Goal: Information Seeking & Learning: Learn about a topic

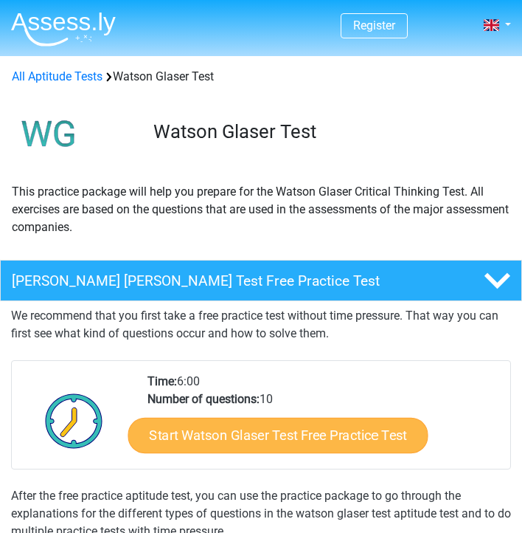
click at [264, 434] on link "Start Watson Glaser Test Free Practice Test" at bounding box center [278, 434] width 300 height 35
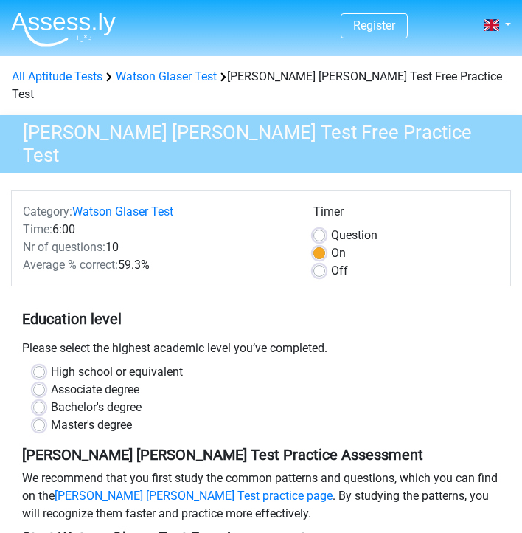
click at [51, 398] on label "Bachelor's degree" at bounding box center [96, 407] width 91 height 18
click at [38, 398] on input "Bachelor's degree" at bounding box center [39, 405] width 12 height 15
radio input "true"
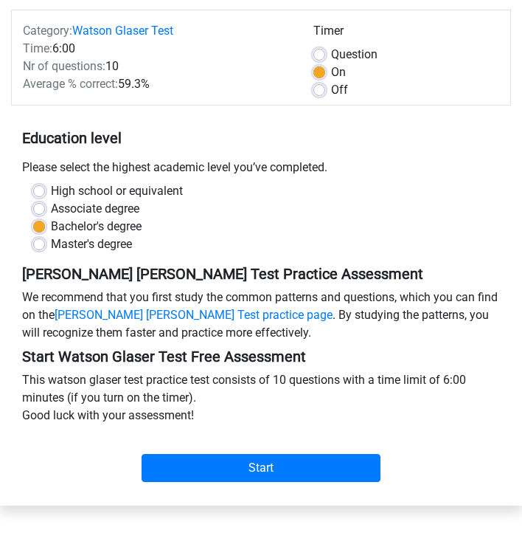
scroll to position [181, 0]
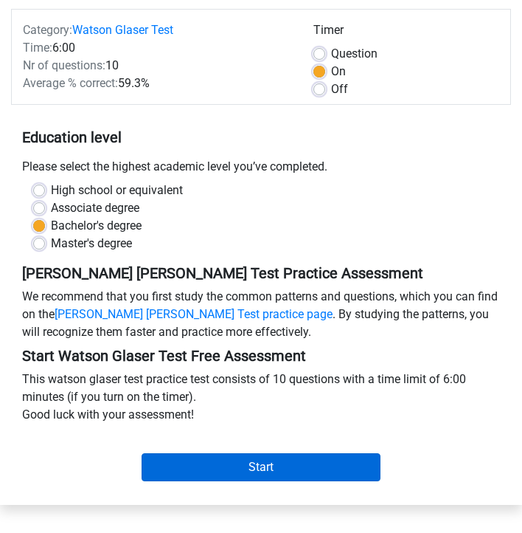
click at [206, 453] on input "Start" at bounding box center [261, 467] width 239 height 28
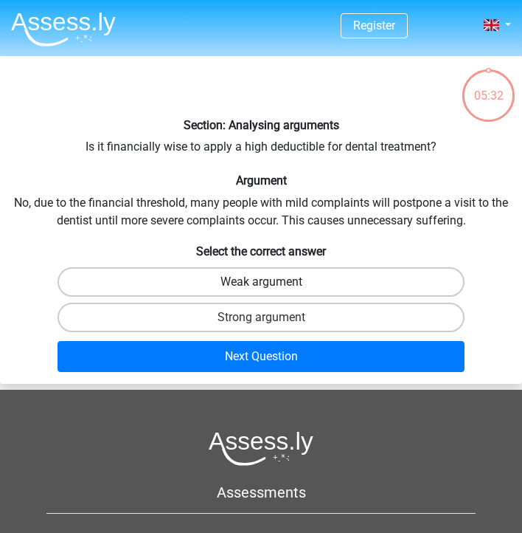
click at [196, 279] on label "Weak argument" at bounding box center [261, 282] width 407 height 30
click at [261, 282] on input "Weak argument" at bounding box center [266, 287] width 10 height 10
radio input "true"
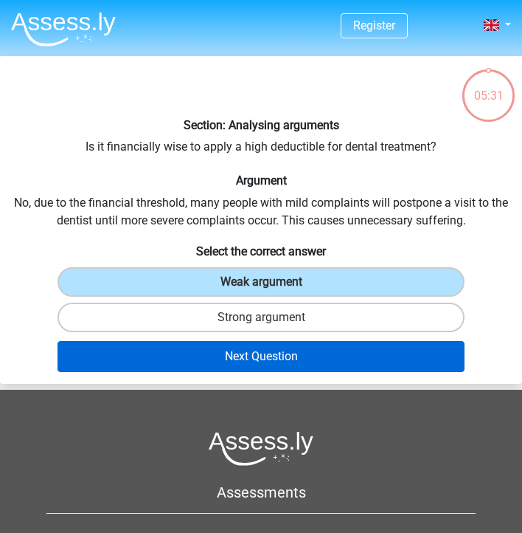
click at [241, 353] on button "Next Question" at bounding box center [261, 356] width 407 height 31
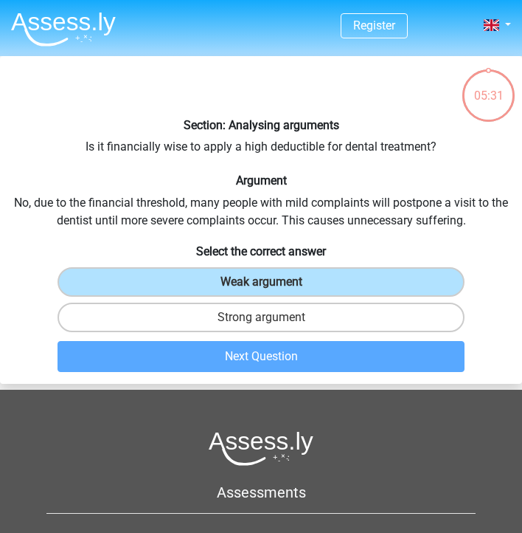
scroll to position [56, 0]
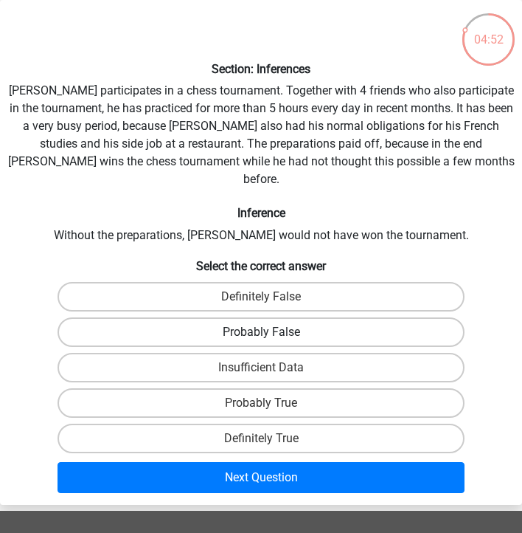
click at [305, 317] on label "Probably False" at bounding box center [261, 332] width 407 height 30
click at [271, 332] on input "Probably False" at bounding box center [266, 337] width 10 height 10
radio input "true"
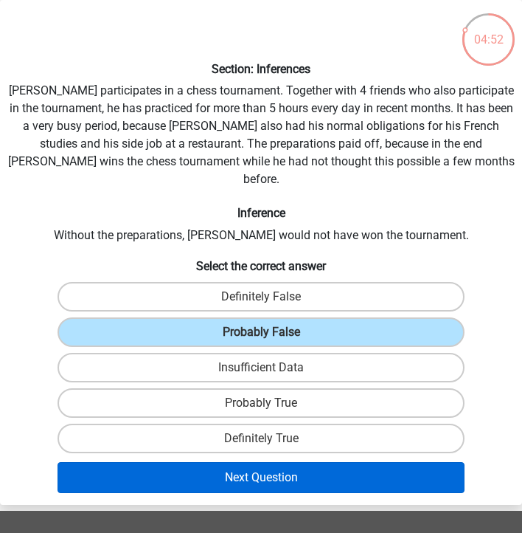
click at [309, 462] on button "Next Question" at bounding box center [261, 477] width 407 height 31
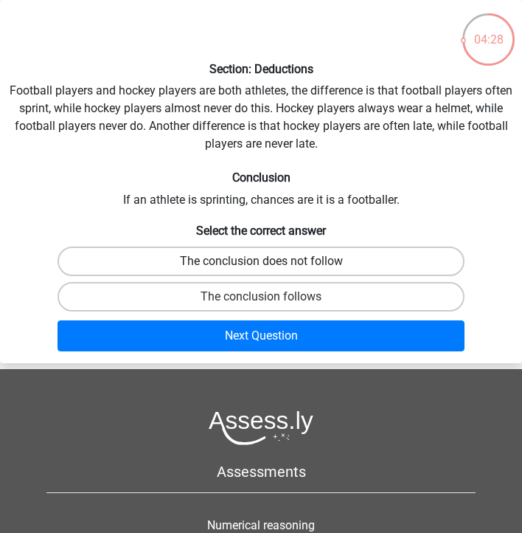
click at [274, 263] on label "The conclusion does not follow" at bounding box center [261, 261] width 407 height 30
click at [271, 263] on input "The conclusion does not follow" at bounding box center [266, 266] width 10 height 10
radio input "true"
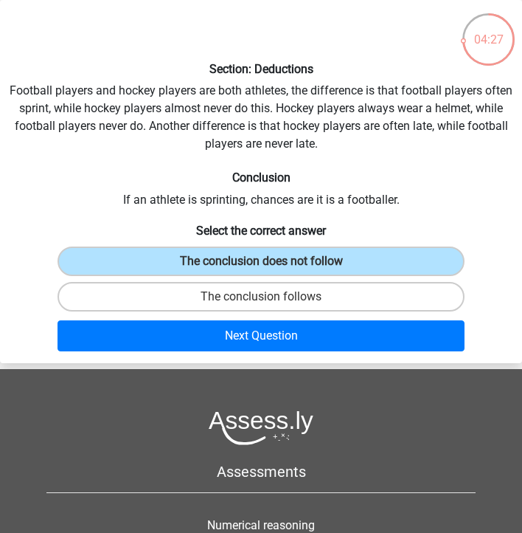
click at [303, 364] on div "Register Nederlands English" at bounding box center [261, 351] width 522 height 814
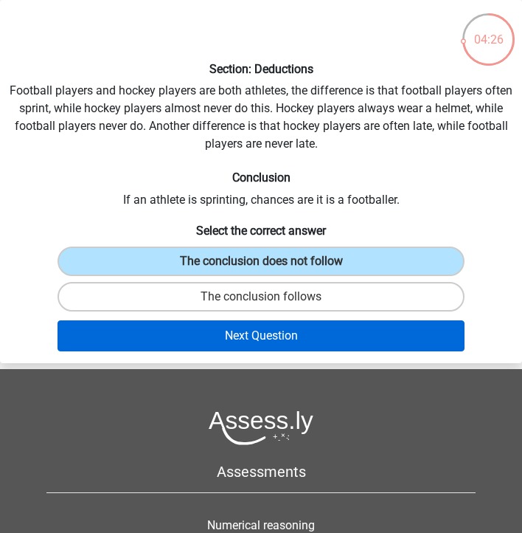
click at [301, 337] on button "Next Question" at bounding box center [261, 335] width 407 height 31
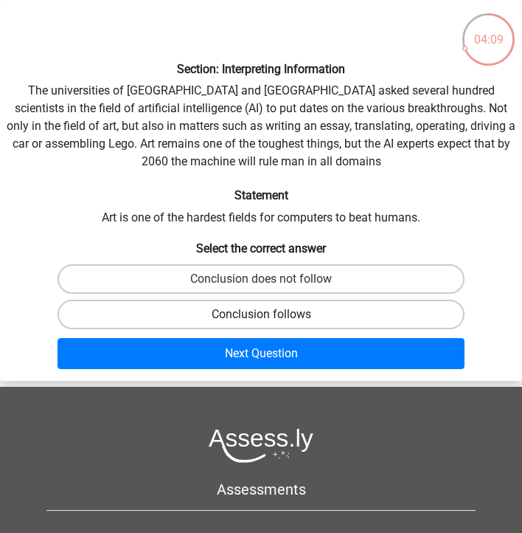
click at [271, 319] on label "Conclusion follows" at bounding box center [261, 314] width 407 height 30
click at [271, 319] on input "Conclusion follows" at bounding box center [266, 319] width 10 height 10
radio input "true"
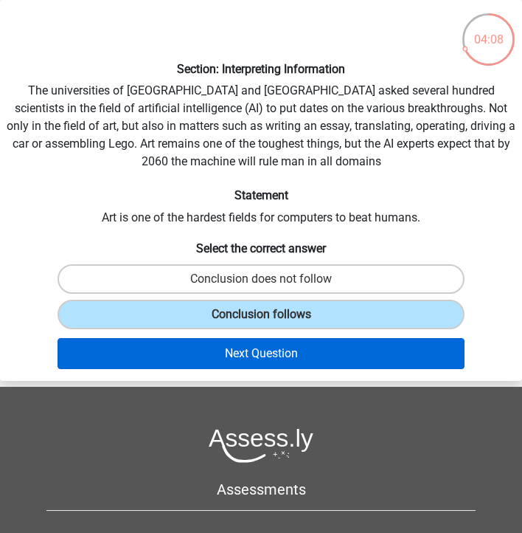
click at [284, 345] on button "Next Question" at bounding box center [261, 353] width 407 height 31
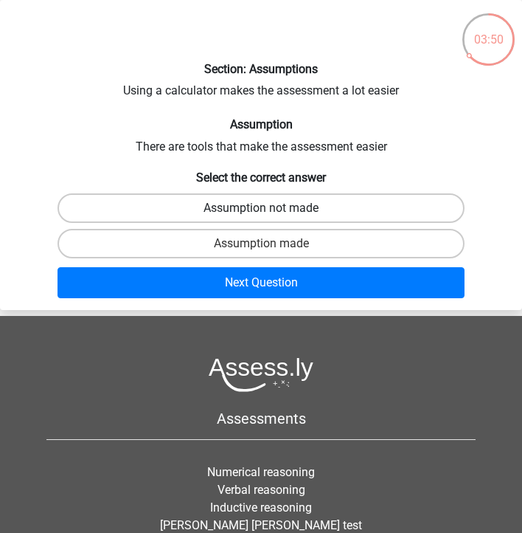
click at [270, 209] on label "Assumption not made" at bounding box center [261, 208] width 407 height 30
click at [270, 209] on input "Assumption not made" at bounding box center [266, 213] width 10 height 10
radio input "true"
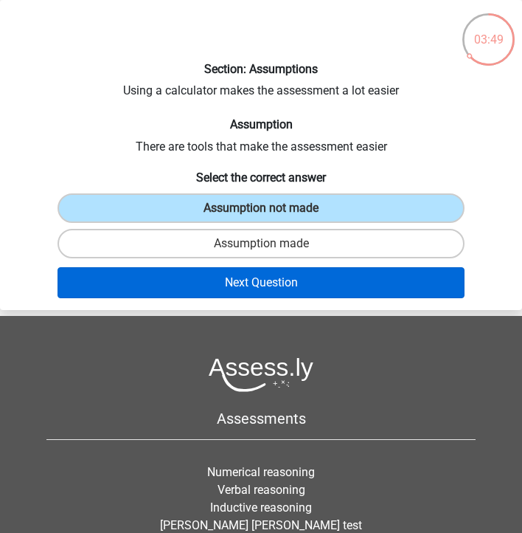
click at [285, 289] on button "Next Question" at bounding box center [261, 282] width 407 height 31
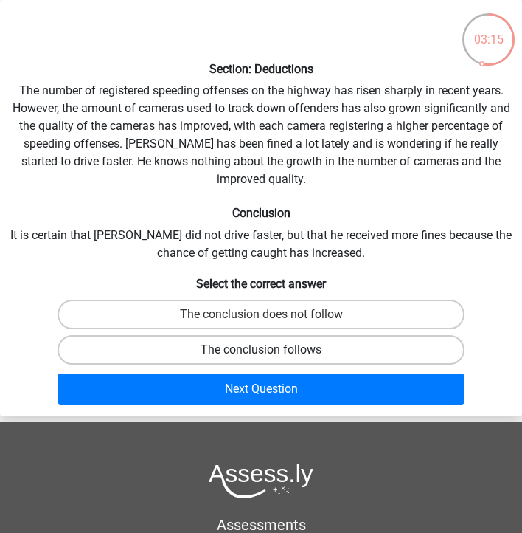
click at [311, 335] on label "The conclusion follows" at bounding box center [261, 350] width 407 height 30
click at [271, 350] on input "The conclusion follows" at bounding box center [266, 355] width 10 height 10
radio input "true"
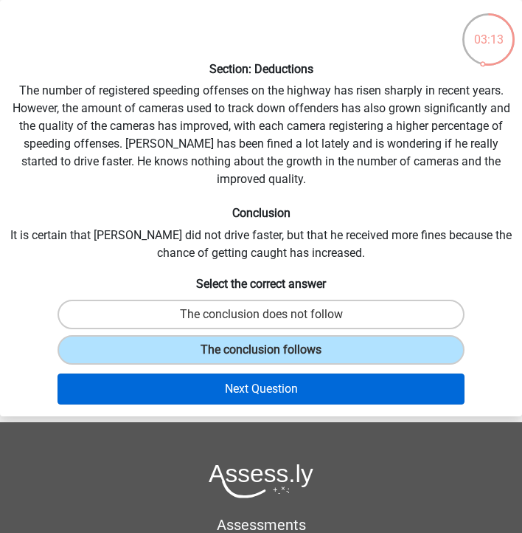
click at [324, 373] on button "Next Question" at bounding box center [261, 388] width 407 height 31
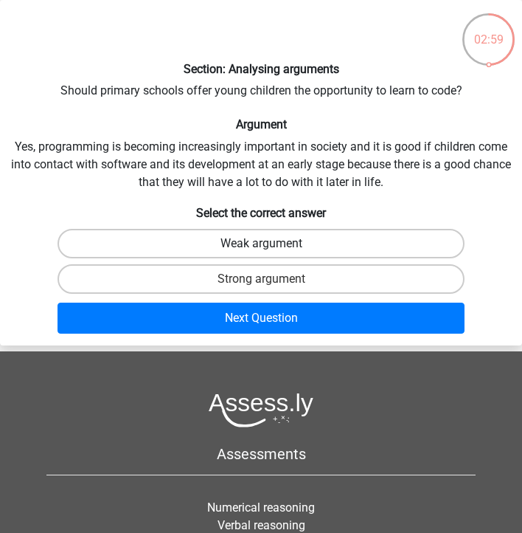
click at [265, 238] on label "Weak argument" at bounding box center [261, 244] width 407 height 30
click at [265, 243] on input "Weak argument" at bounding box center [266, 248] width 10 height 10
radio input "true"
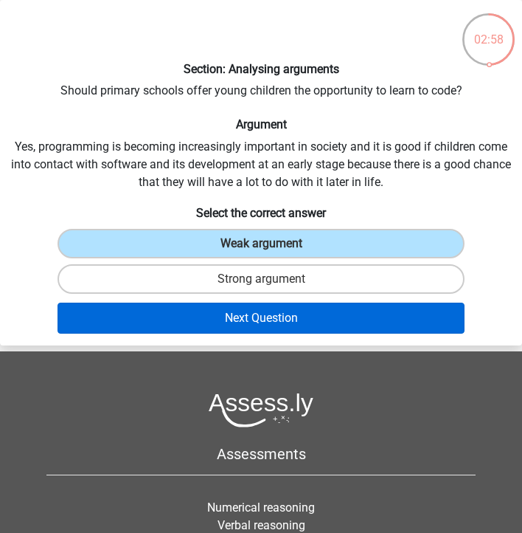
click at [269, 316] on button "Next Question" at bounding box center [261, 317] width 407 height 31
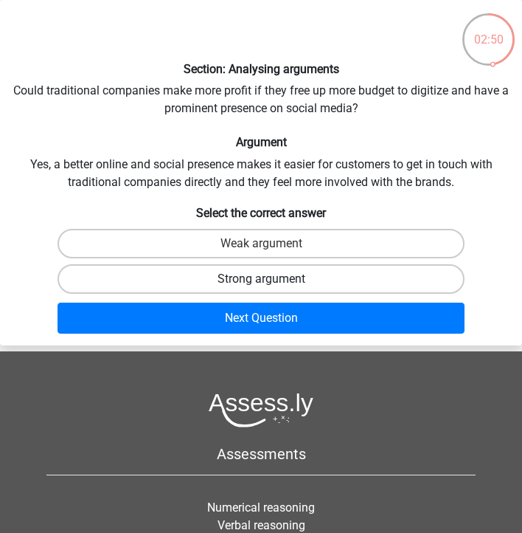
drag, startPoint x: 277, startPoint y: 292, endPoint x: 276, endPoint y: 283, distance: 8.9
click at [277, 292] on label "Strong argument" at bounding box center [261, 279] width 407 height 30
click at [271, 288] on input "Strong argument" at bounding box center [266, 284] width 10 height 10
radio input "true"
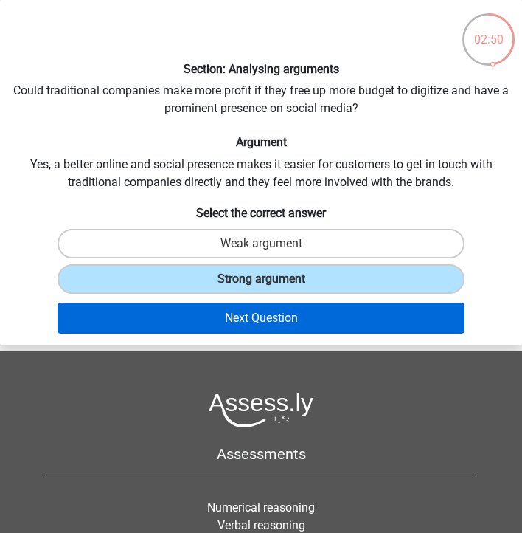
click at [277, 325] on button "Next Question" at bounding box center [261, 317] width 407 height 31
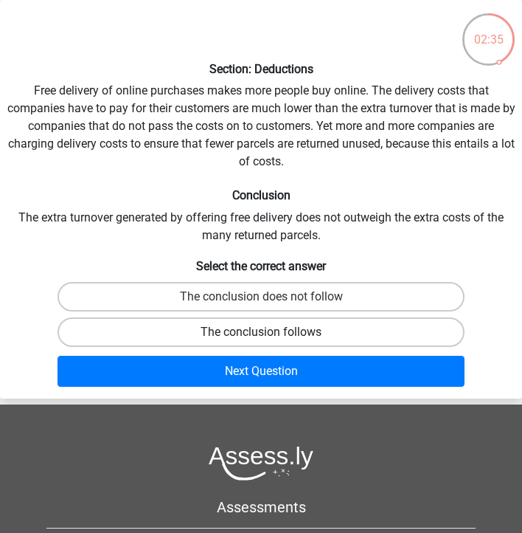
click at [278, 330] on label "The conclusion follows" at bounding box center [261, 332] width 407 height 30
click at [271, 332] on input "The conclusion follows" at bounding box center [266, 337] width 10 height 10
radio input "true"
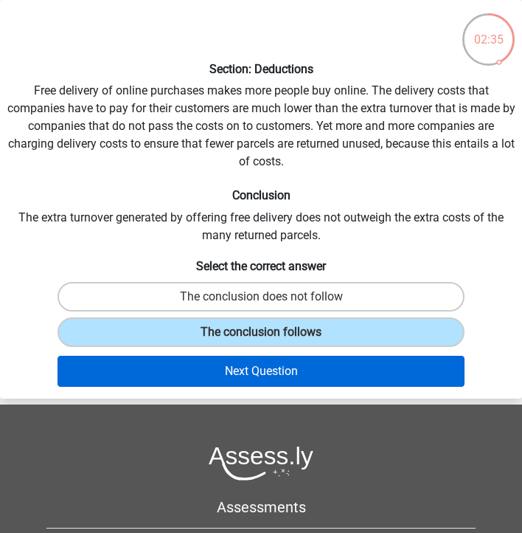
click at [299, 374] on button "Next Question" at bounding box center [261, 371] width 407 height 31
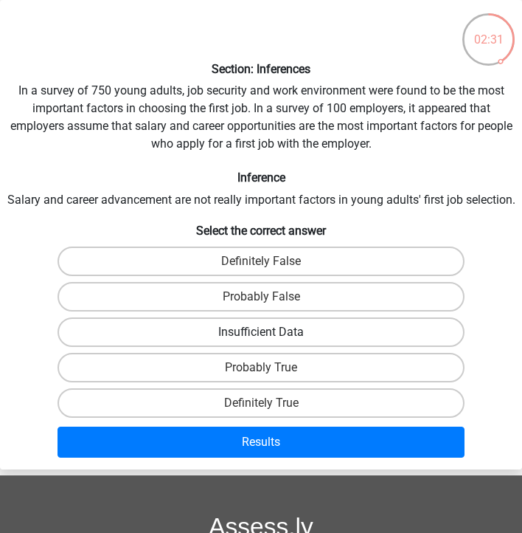
click at [303, 347] on label "Insufficient Data" at bounding box center [261, 332] width 407 height 30
click at [271, 341] on input "Insufficient Data" at bounding box center [266, 337] width 10 height 10
radio input "true"
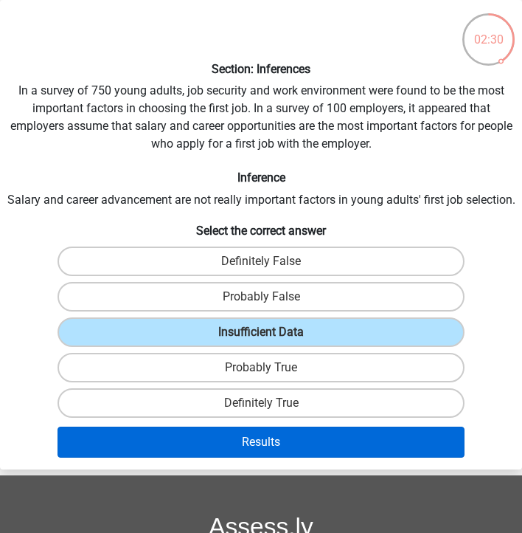
click at [332, 457] on button "Results" at bounding box center [261, 441] width 407 height 31
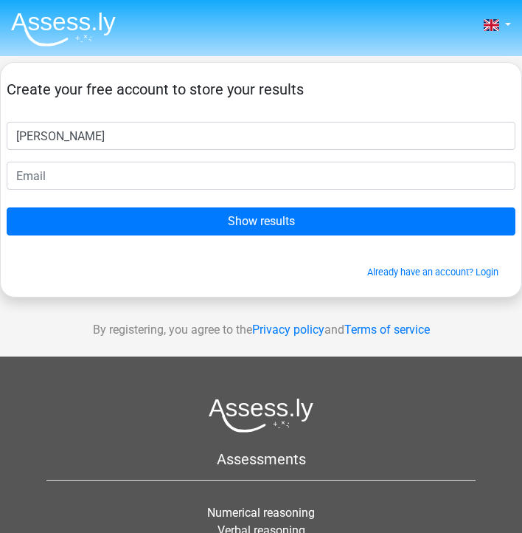
type input "fran"
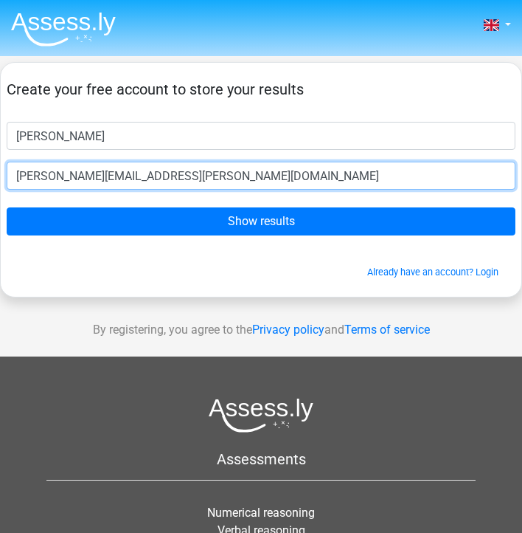
click at [336, 184] on input "fran.kotrys@gmail.co" at bounding box center [261, 176] width 509 height 28
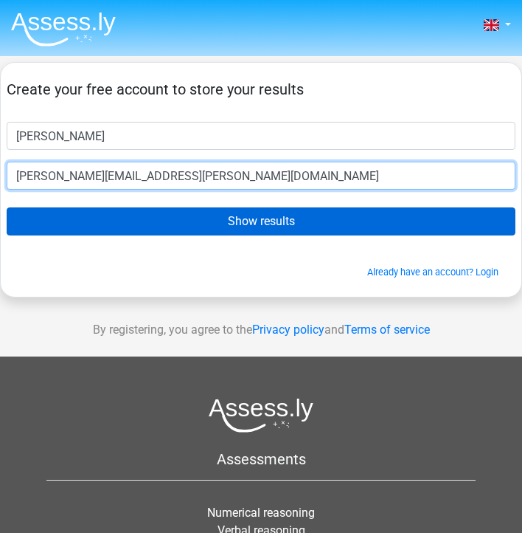
type input "fran.kotrys@gmail.co"
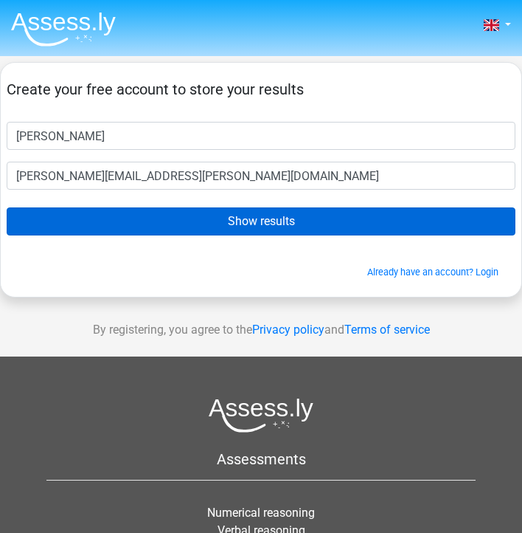
click at [309, 220] on input "Show results" at bounding box center [261, 221] width 509 height 28
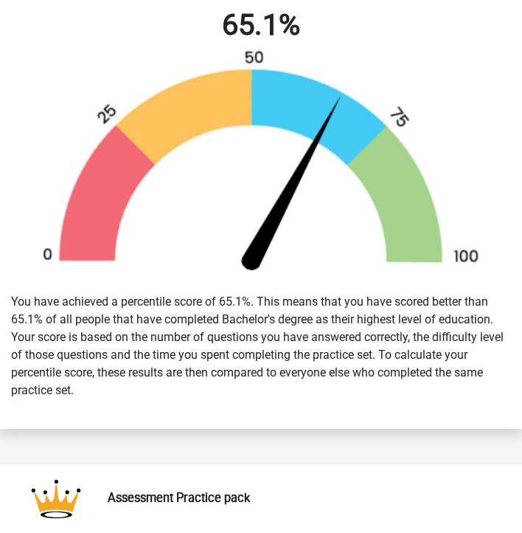
scroll to position [405, 0]
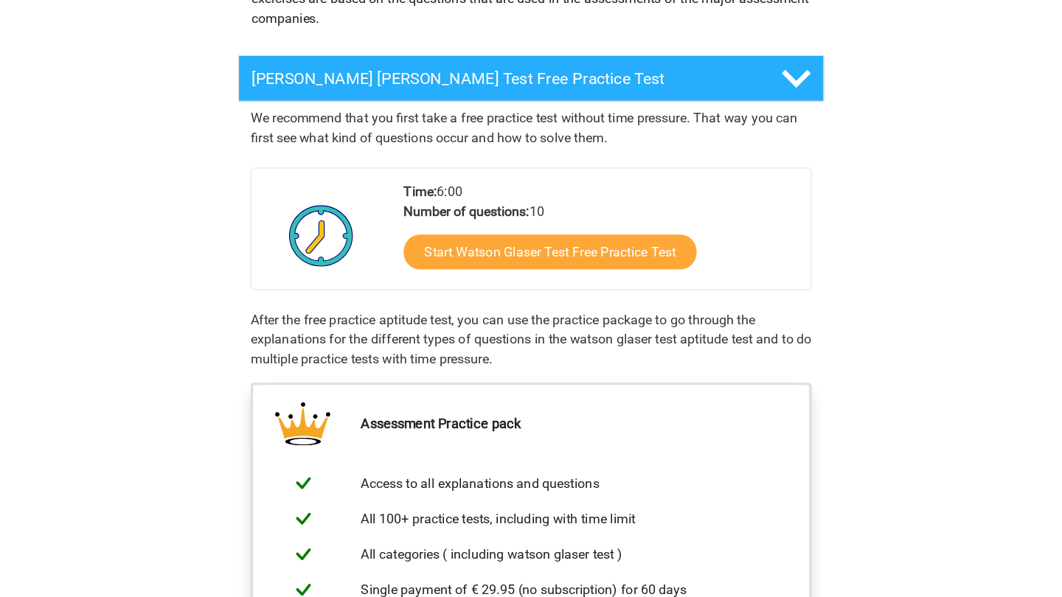
scroll to position [213, 0]
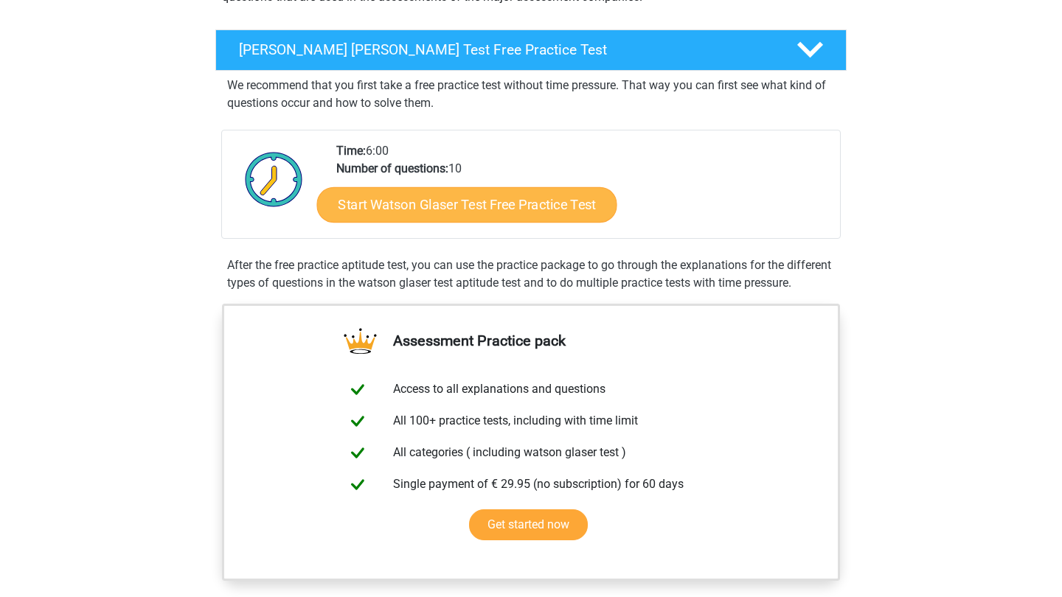
click at [437, 197] on link "Start Watson Glaser Test Free Practice Test" at bounding box center [467, 204] width 300 height 35
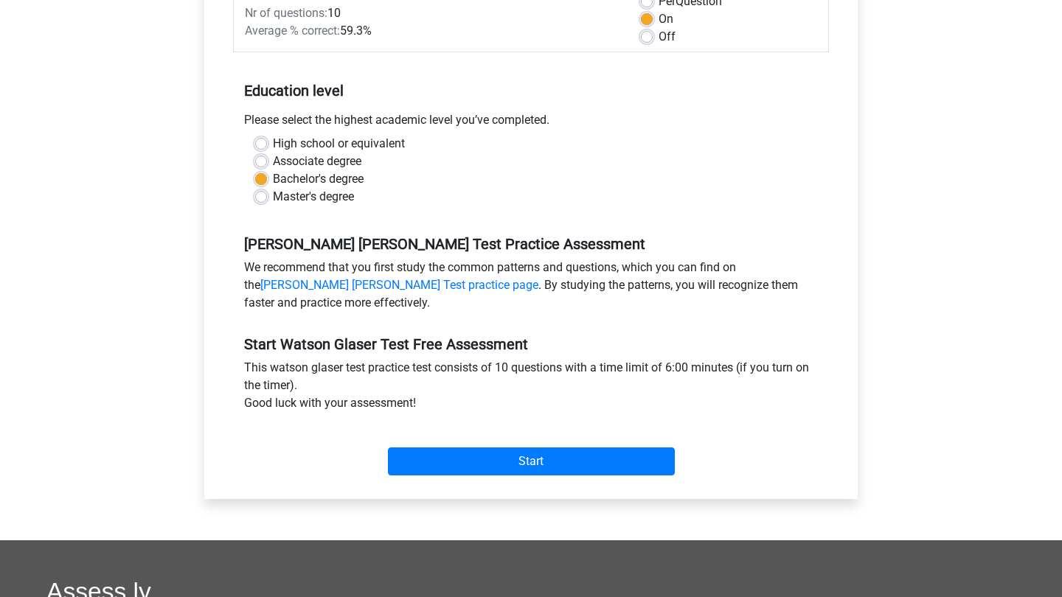
scroll to position [246, 0]
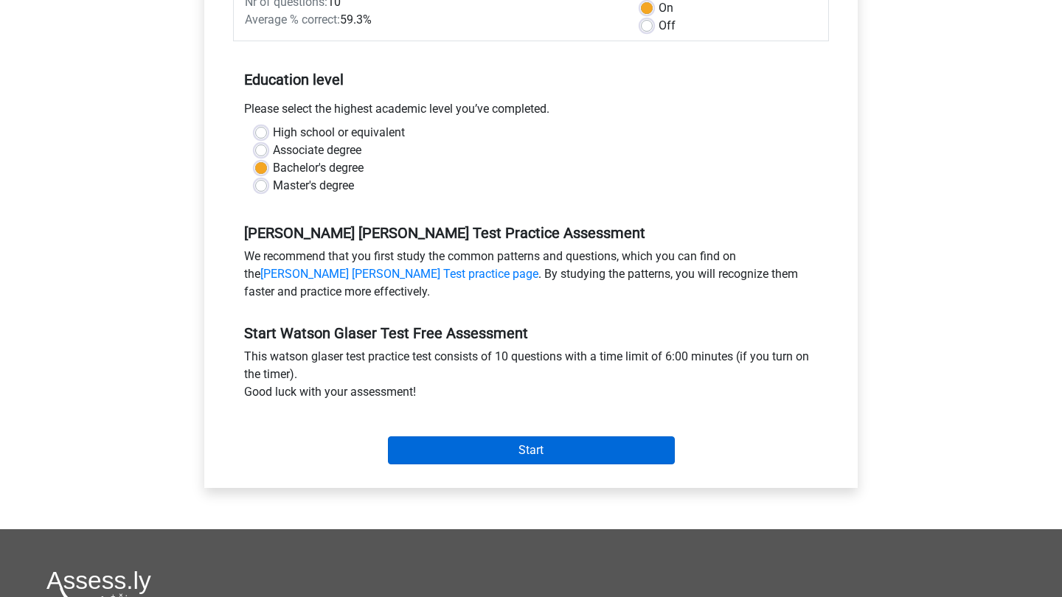
click at [510, 443] on input "Start" at bounding box center [531, 451] width 287 height 28
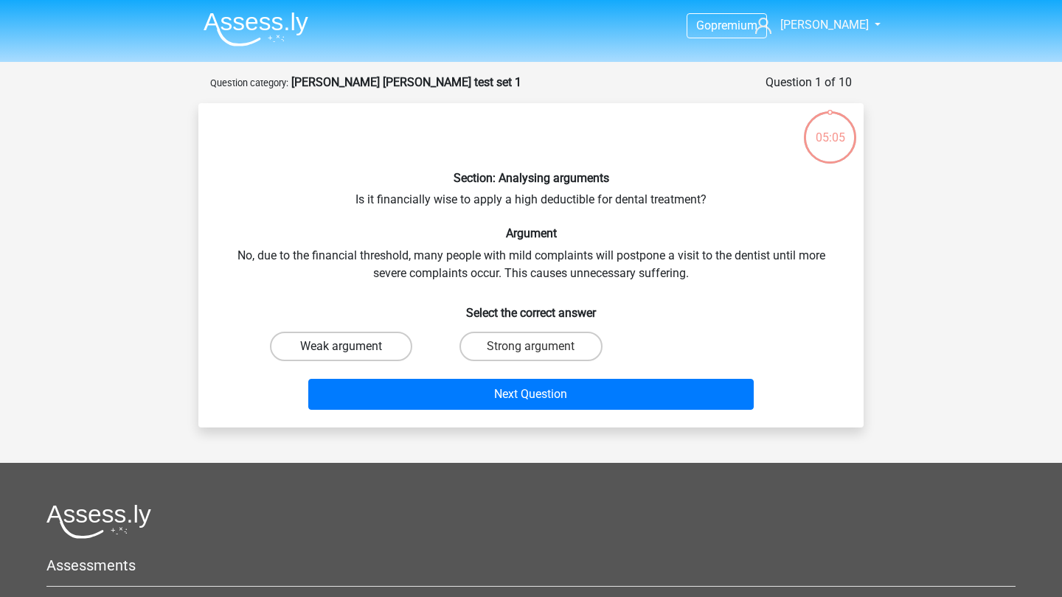
click at [389, 343] on label "Weak argument" at bounding box center [341, 347] width 142 height 30
click at [351, 347] on input "Weak argument" at bounding box center [346, 352] width 10 height 10
radio input "true"
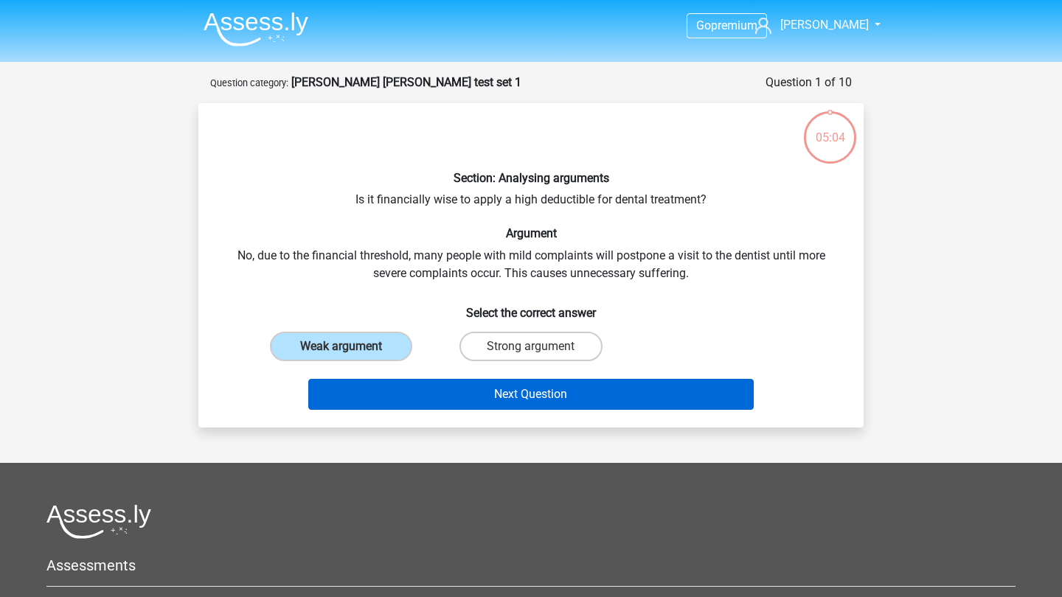
click at [451, 401] on button "Next Question" at bounding box center [531, 394] width 446 height 31
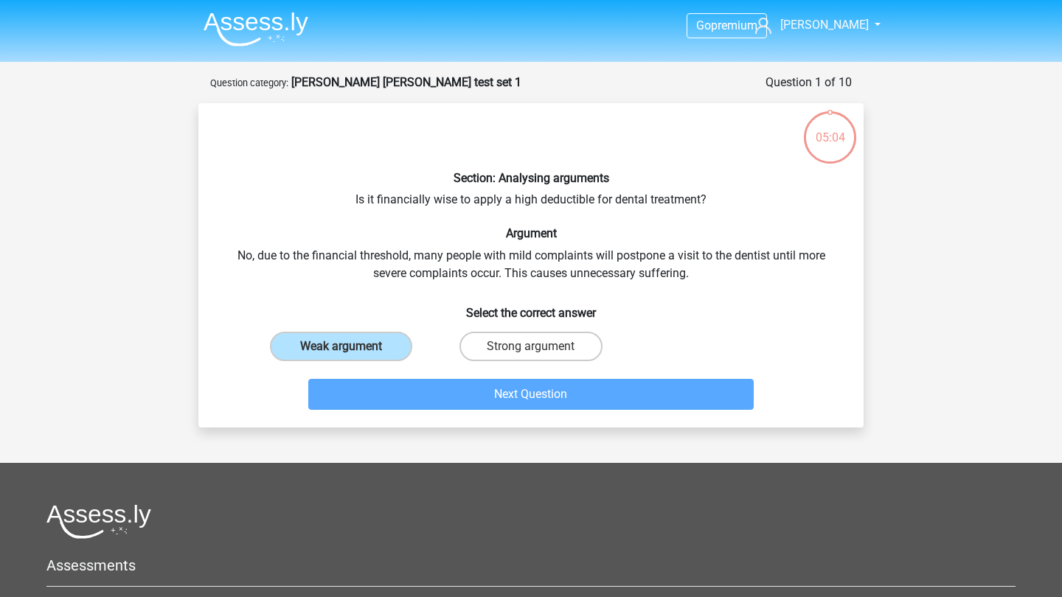
scroll to position [74, 0]
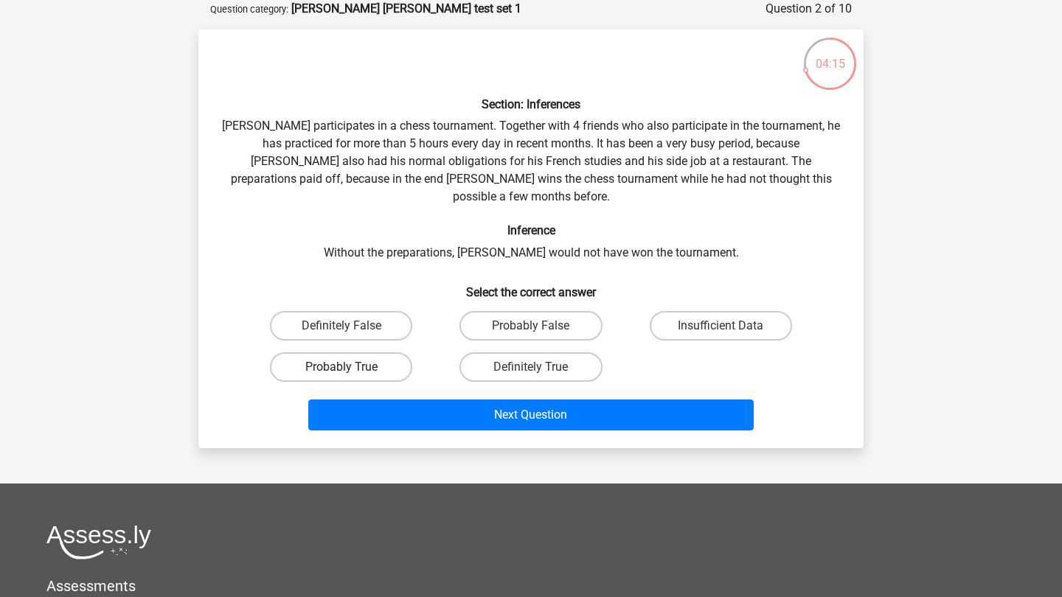
click at [393, 353] on label "Probably True" at bounding box center [341, 368] width 142 height 30
click at [351, 367] on input "Probably True" at bounding box center [346, 372] width 10 height 10
radio input "true"
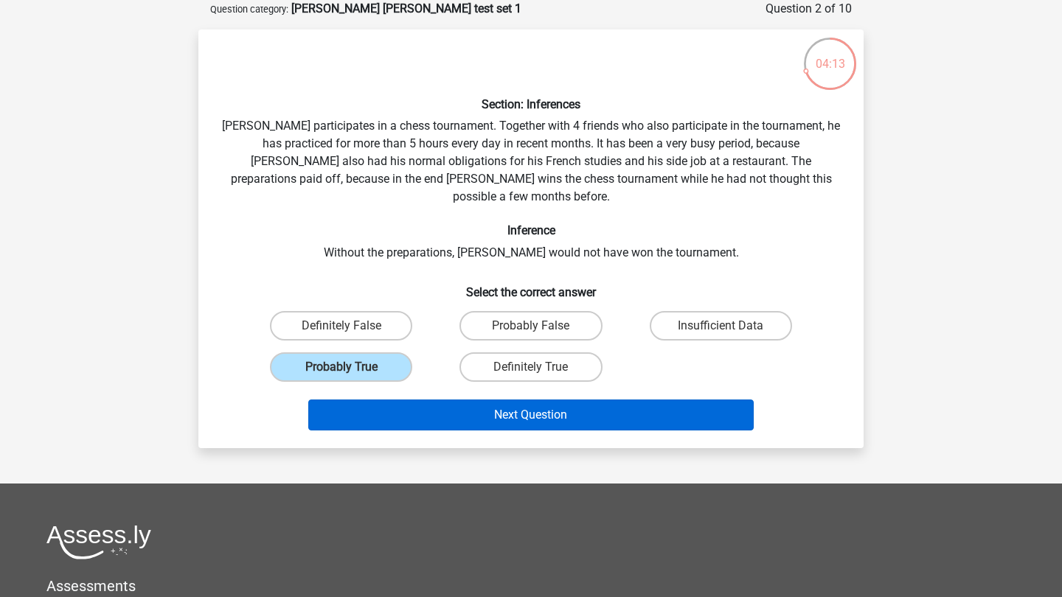
click at [416, 400] on button "Next Question" at bounding box center [531, 415] width 446 height 31
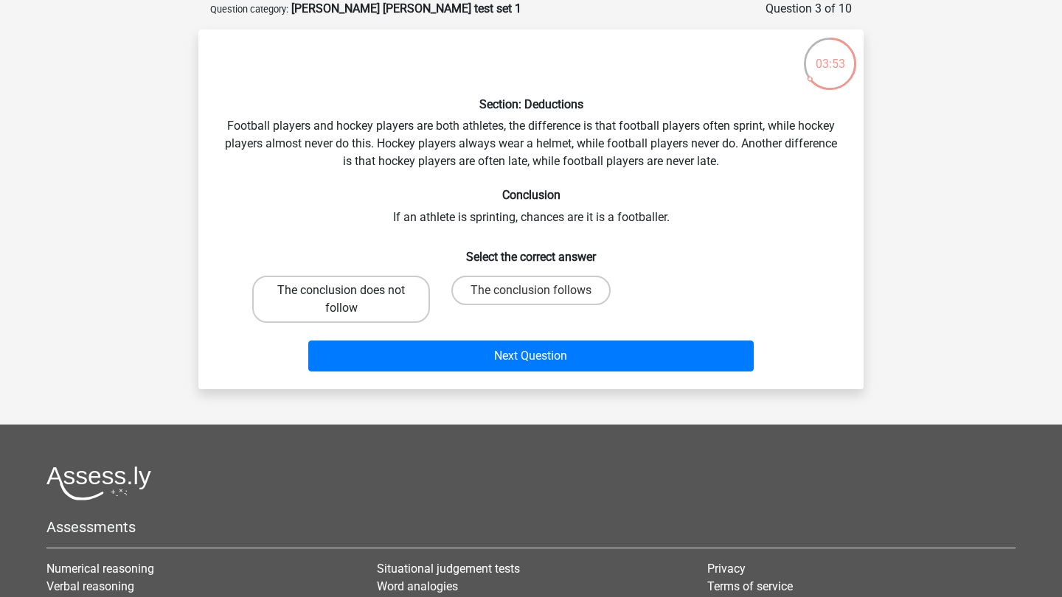
click at [411, 300] on label "The conclusion does not follow" at bounding box center [341, 299] width 178 height 47
click at [351, 300] on input "The conclusion does not follow" at bounding box center [346, 296] width 10 height 10
radio input "true"
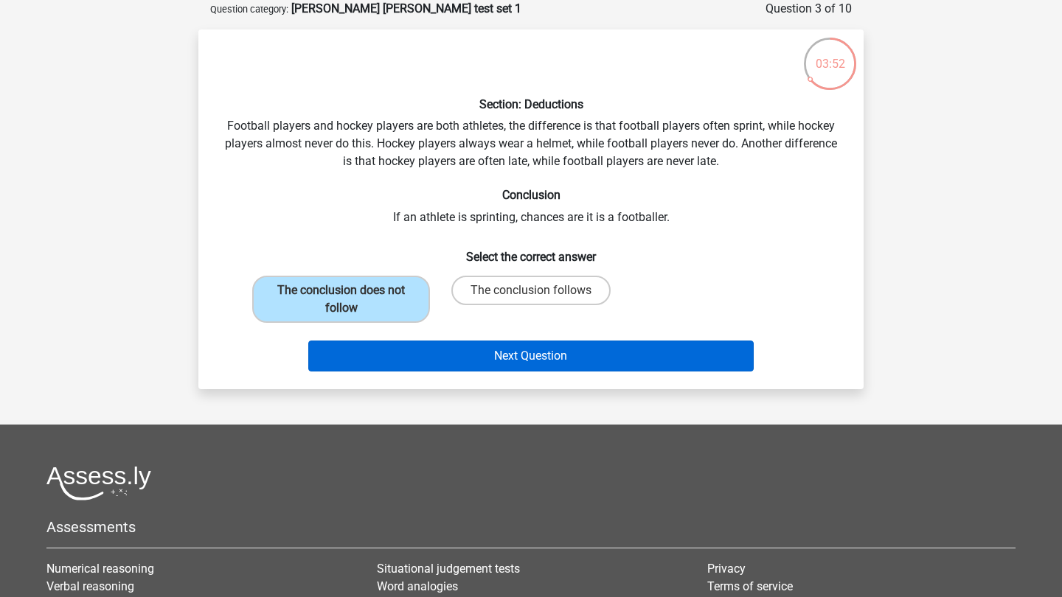
click at [432, 350] on button "Next Question" at bounding box center [531, 356] width 446 height 31
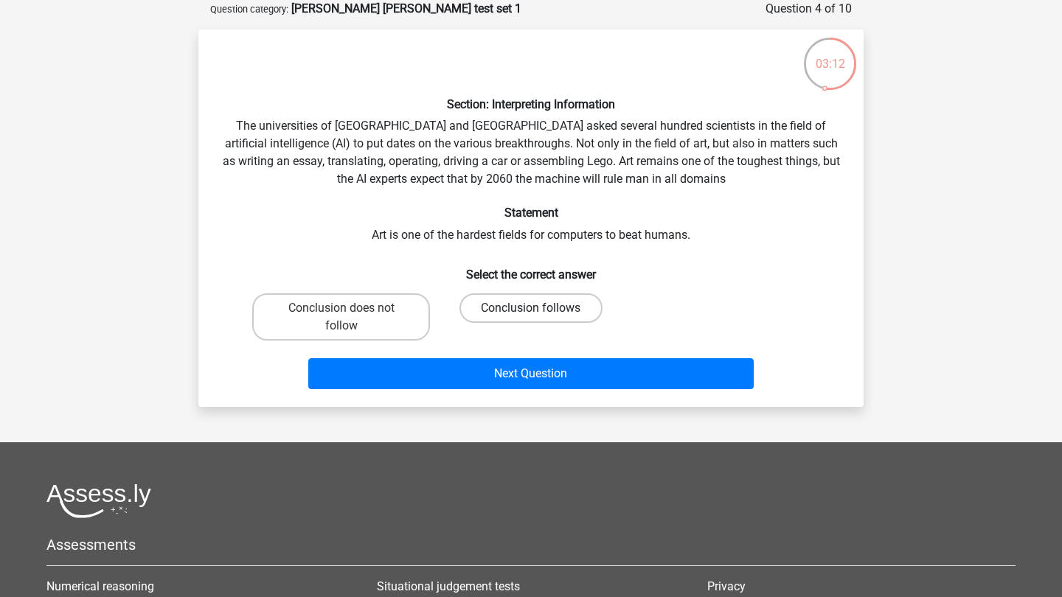
click at [506, 308] on label "Conclusion follows" at bounding box center [531, 309] width 142 height 30
click at [531, 308] on input "Conclusion follows" at bounding box center [536, 313] width 10 height 10
radio input "true"
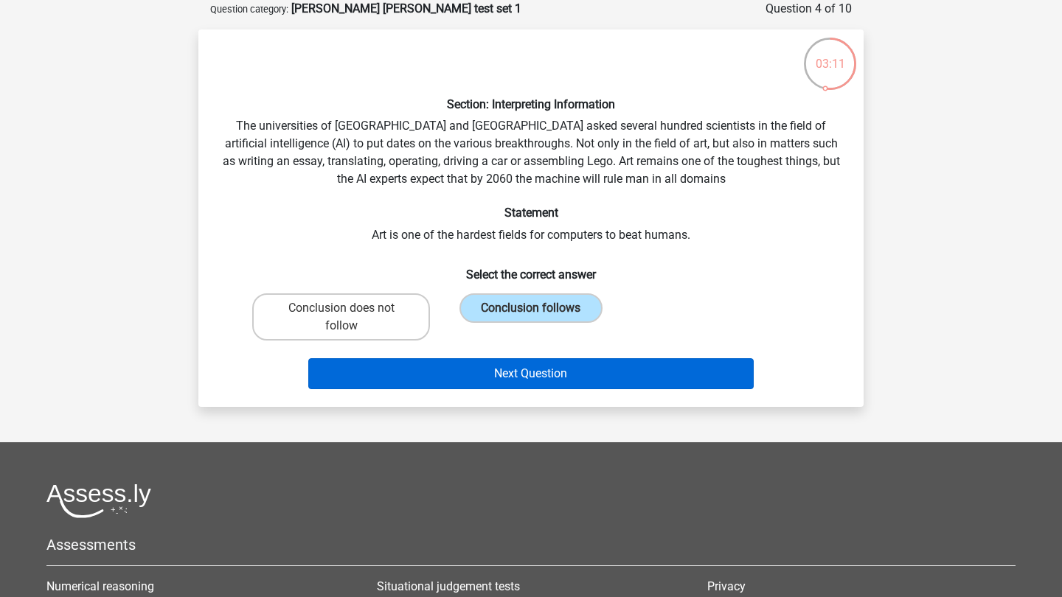
click at [537, 366] on button "Next Question" at bounding box center [531, 373] width 446 height 31
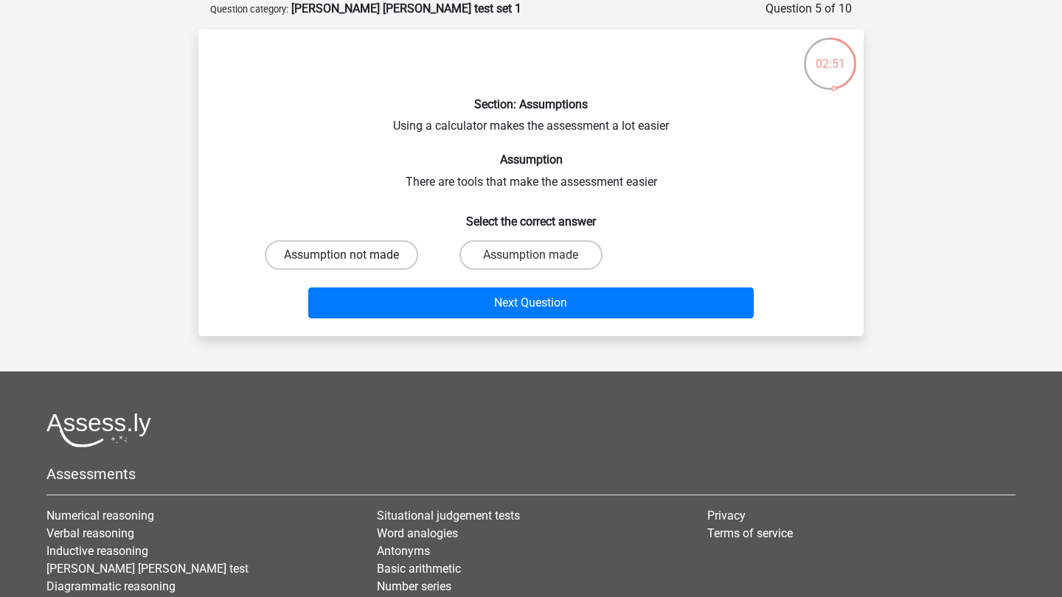
click at [389, 259] on label "Assumption not made" at bounding box center [341, 255] width 153 height 30
click at [351, 259] on input "Assumption not made" at bounding box center [346, 260] width 10 height 10
radio input "true"
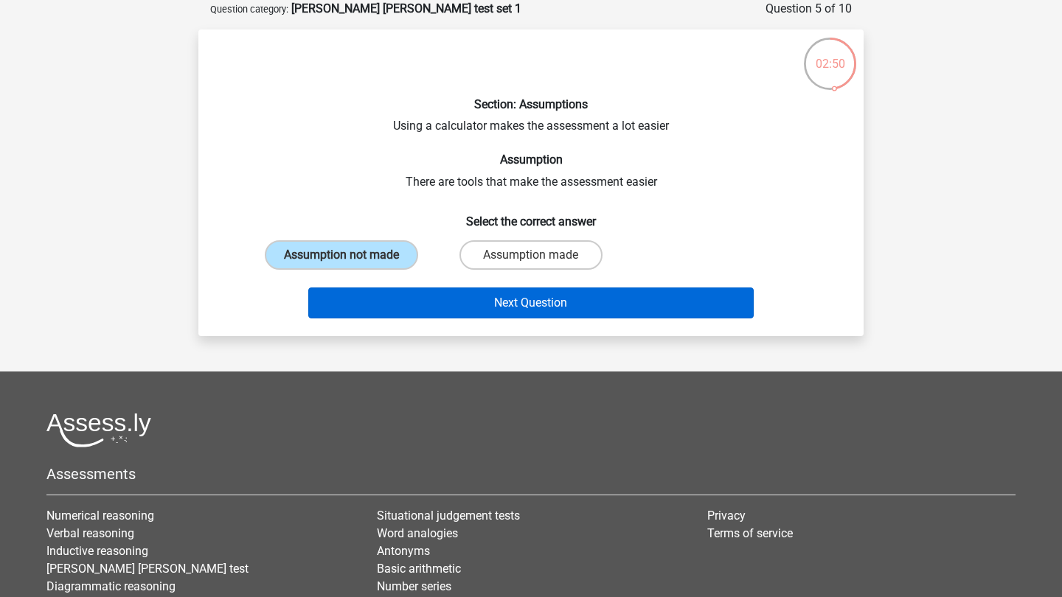
click at [423, 304] on button "Next Question" at bounding box center [531, 303] width 446 height 31
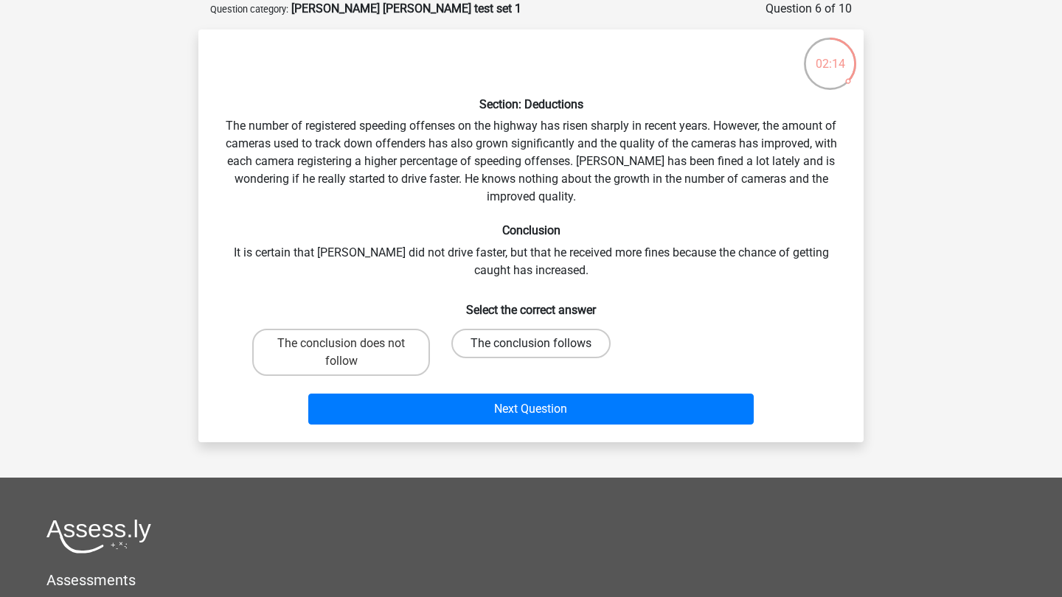
click at [482, 345] on label "The conclusion follows" at bounding box center [530, 344] width 159 height 30
click at [531, 345] on input "The conclusion follows" at bounding box center [536, 349] width 10 height 10
radio input "true"
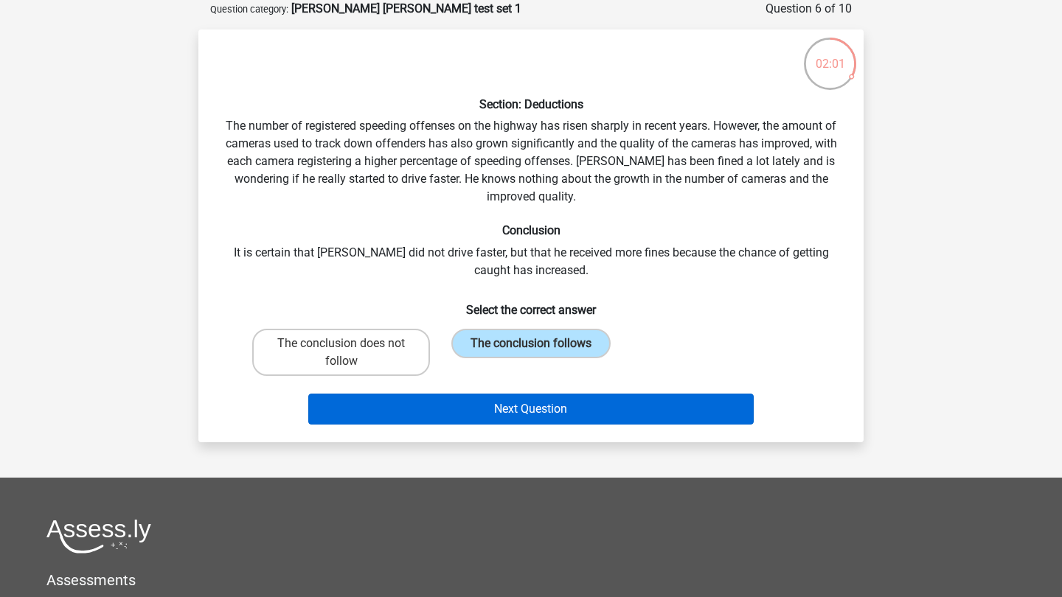
click at [602, 415] on button "Next Question" at bounding box center [531, 409] width 446 height 31
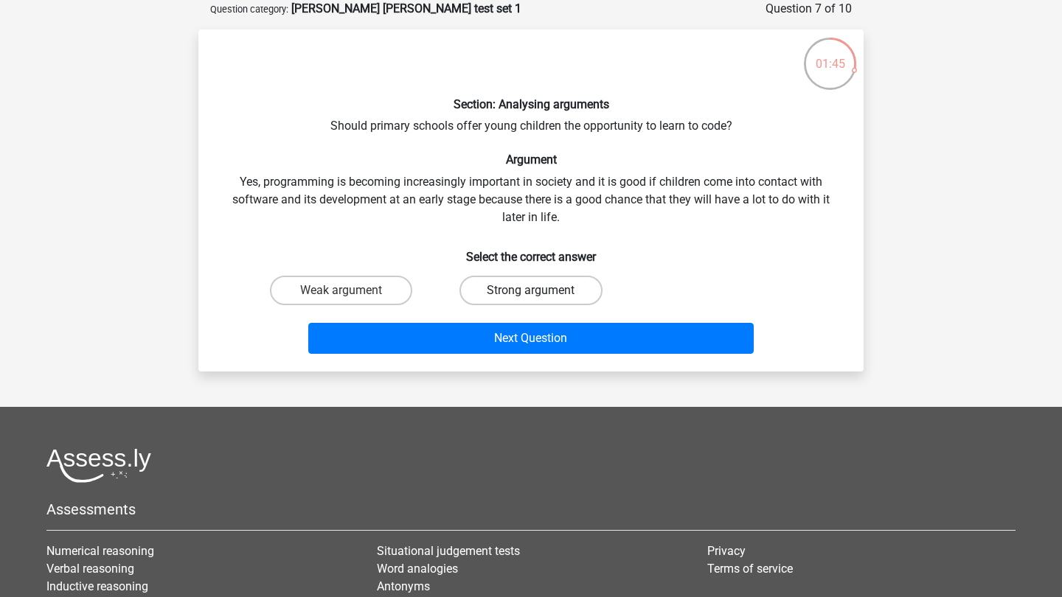
click at [572, 290] on label "Strong argument" at bounding box center [531, 291] width 142 height 30
click at [541, 291] on input "Strong argument" at bounding box center [536, 296] width 10 height 10
radio input "true"
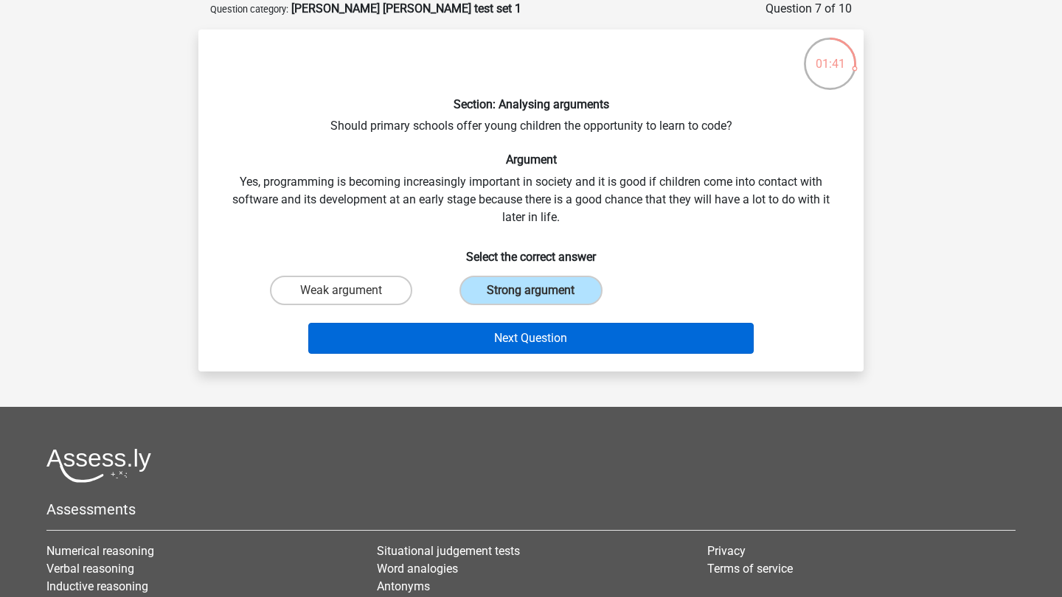
click at [580, 336] on button "Next Question" at bounding box center [531, 338] width 446 height 31
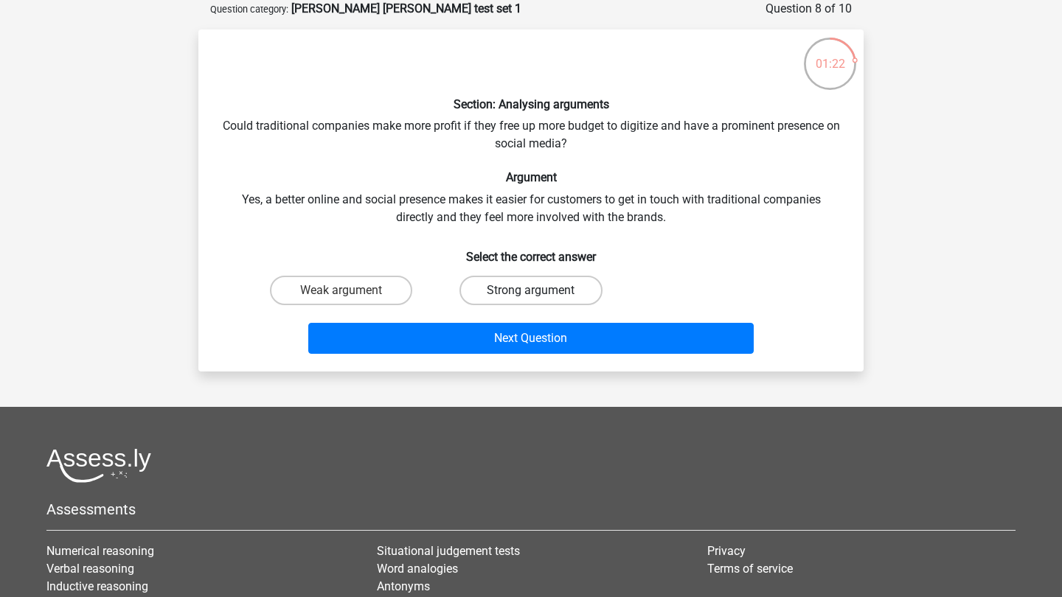
click at [564, 290] on label "Strong argument" at bounding box center [531, 291] width 142 height 30
click at [541, 291] on input "Strong argument" at bounding box center [536, 296] width 10 height 10
radio input "true"
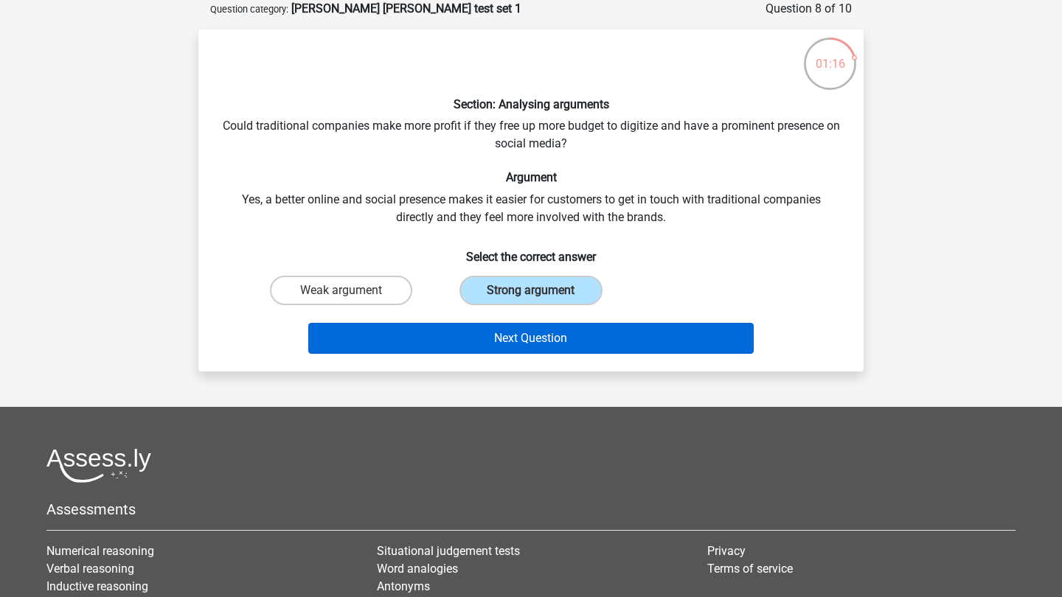
click at [571, 340] on button "Next Question" at bounding box center [531, 338] width 446 height 31
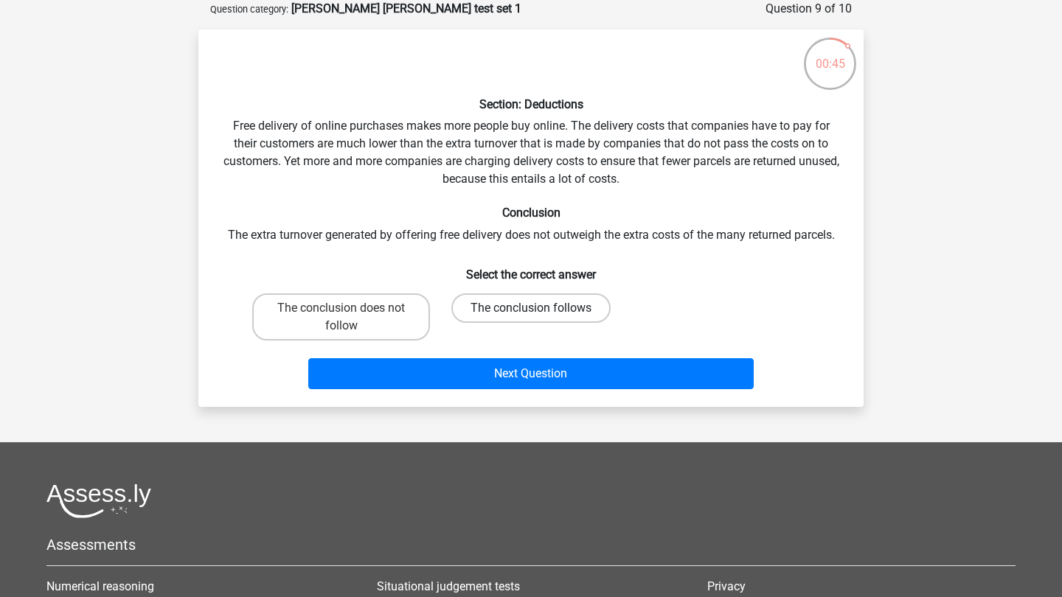
click at [586, 305] on label "The conclusion follows" at bounding box center [530, 309] width 159 height 30
click at [541, 308] on input "The conclusion follows" at bounding box center [536, 313] width 10 height 10
radio input "true"
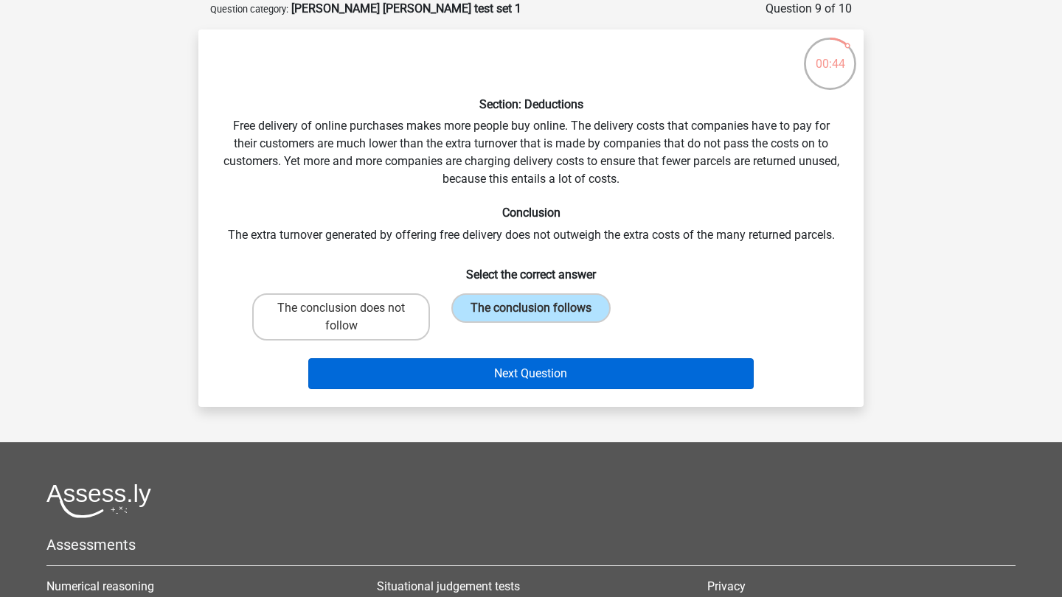
click at [586, 368] on button "Next Question" at bounding box center [531, 373] width 446 height 31
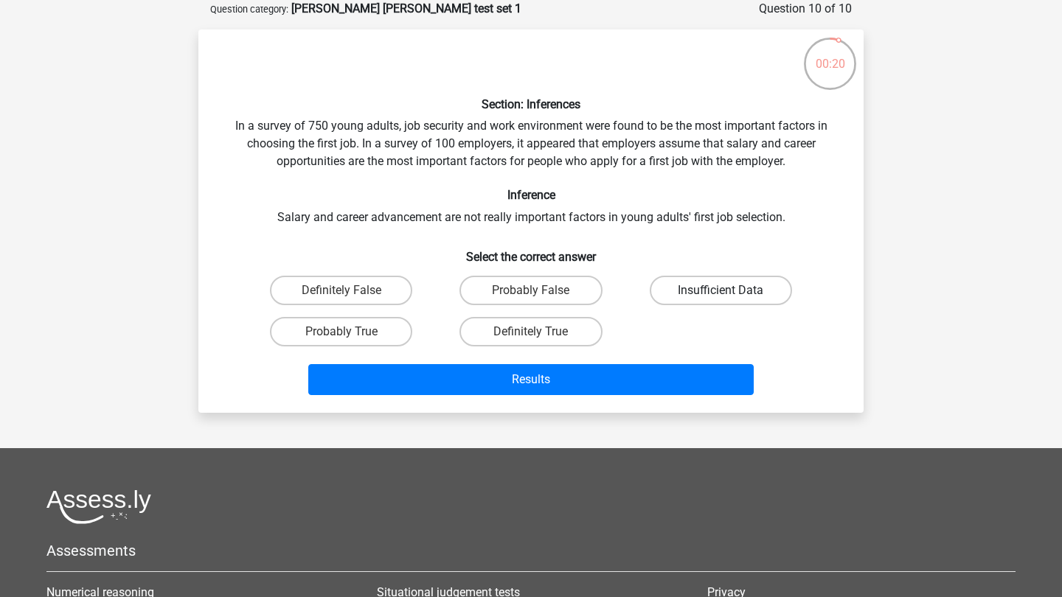
click at [708, 292] on label "Insufficient Data" at bounding box center [721, 291] width 142 height 30
click at [721, 292] on input "Insufficient Data" at bounding box center [726, 296] width 10 height 10
radio input "true"
click at [642, 398] on div "Results" at bounding box center [530, 382] width 569 height 37
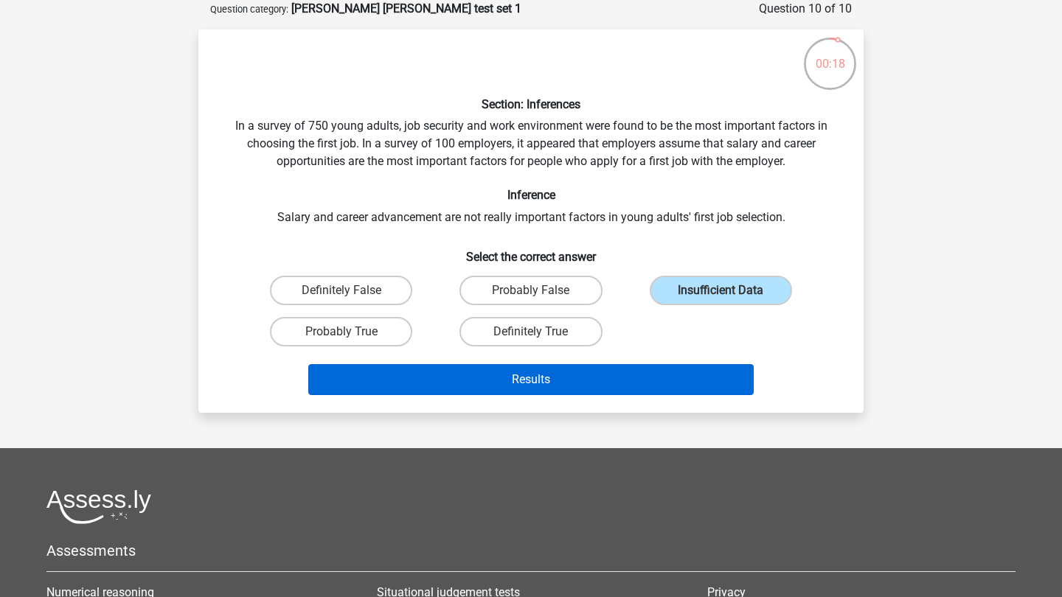
click at [642, 381] on button "Results" at bounding box center [531, 379] width 446 height 31
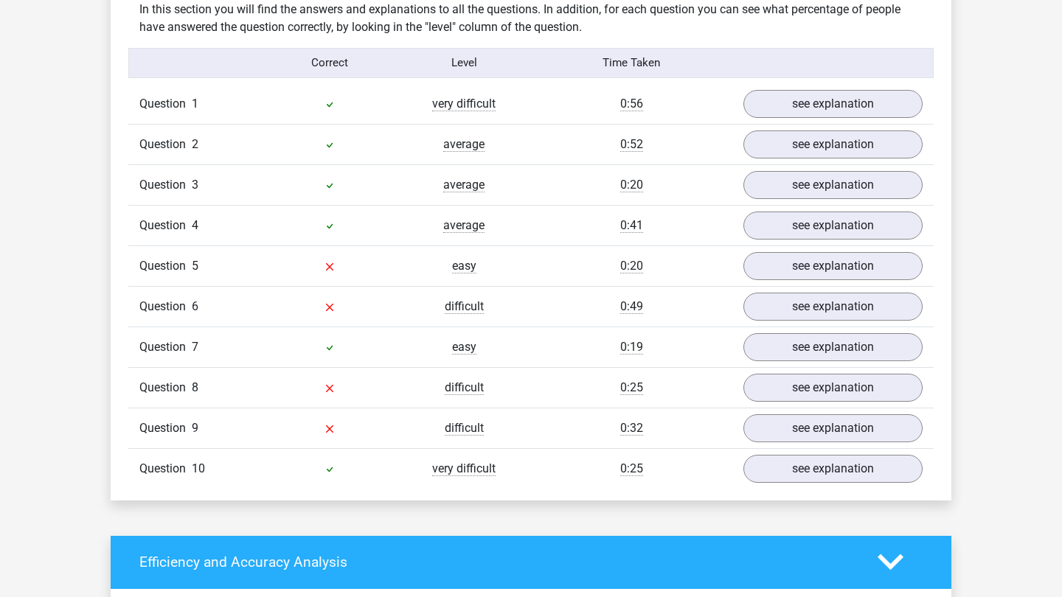
scroll to position [1157, 0]
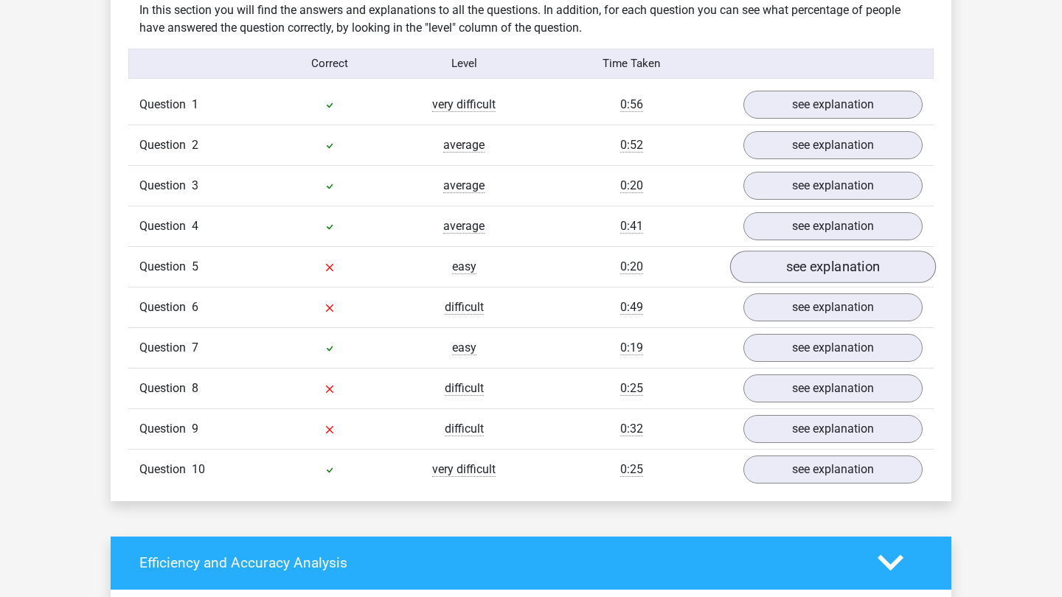
click at [796, 271] on link "see explanation" at bounding box center [833, 267] width 206 height 32
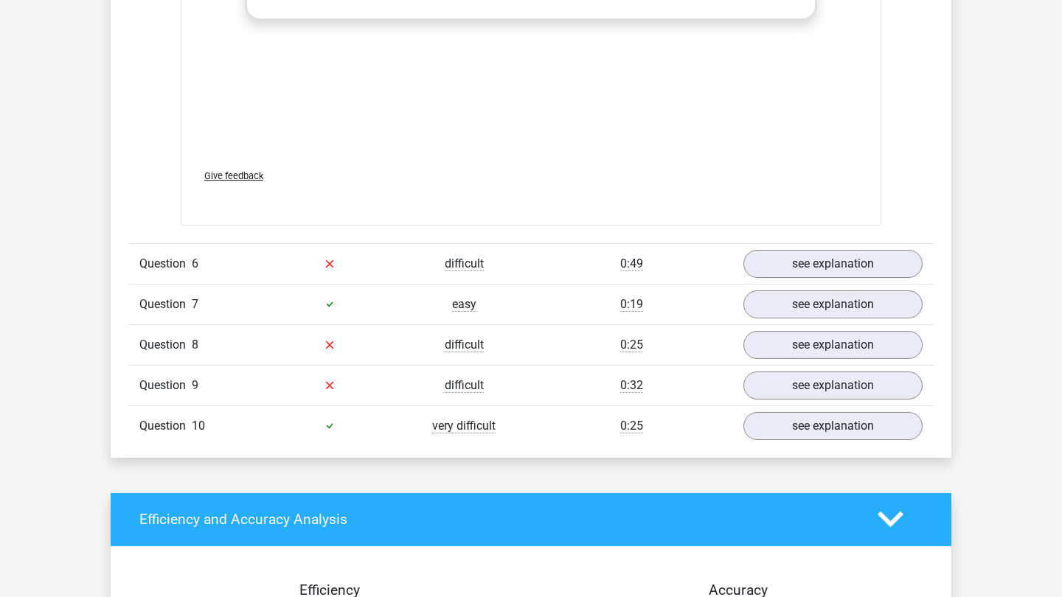
scroll to position [1958, 0]
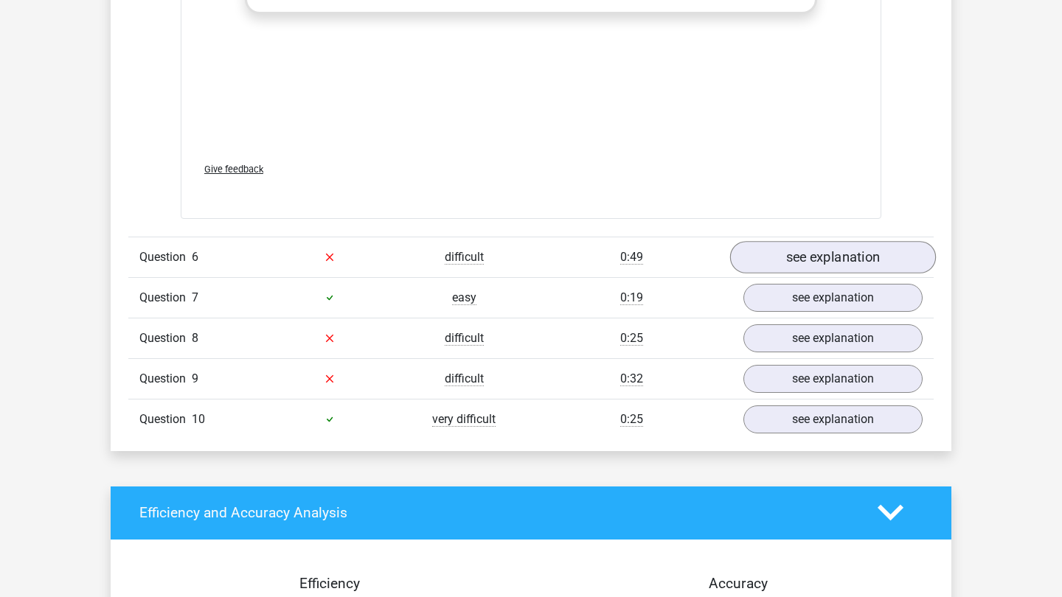
click at [764, 252] on link "see explanation" at bounding box center [833, 257] width 206 height 32
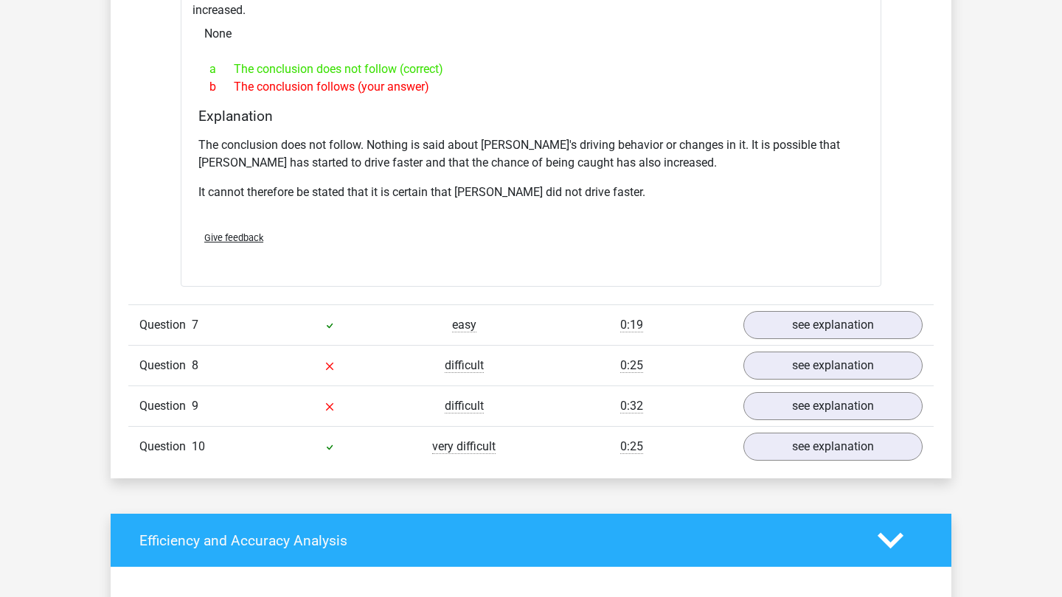
scroll to position [2419, 0]
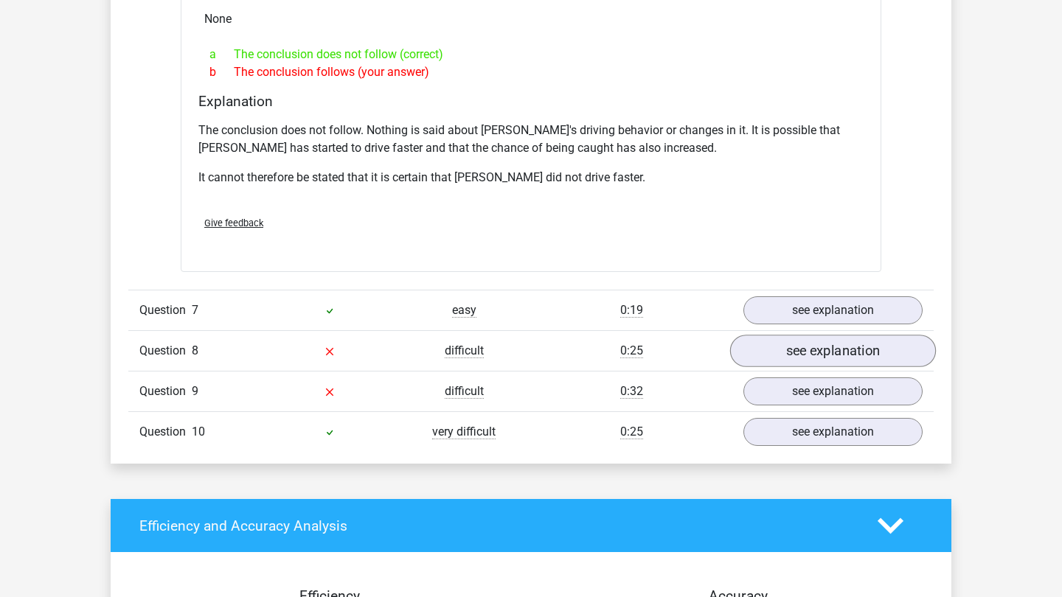
click at [774, 335] on link "see explanation" at bounding box center [833, 351] width 206 height 32
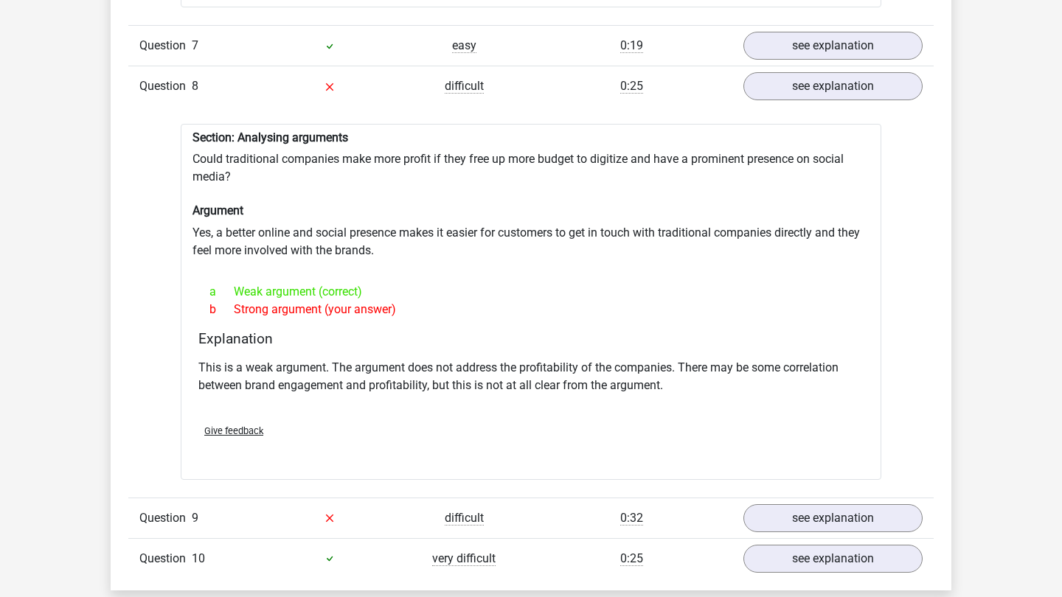
scroll to position [2681, 0]
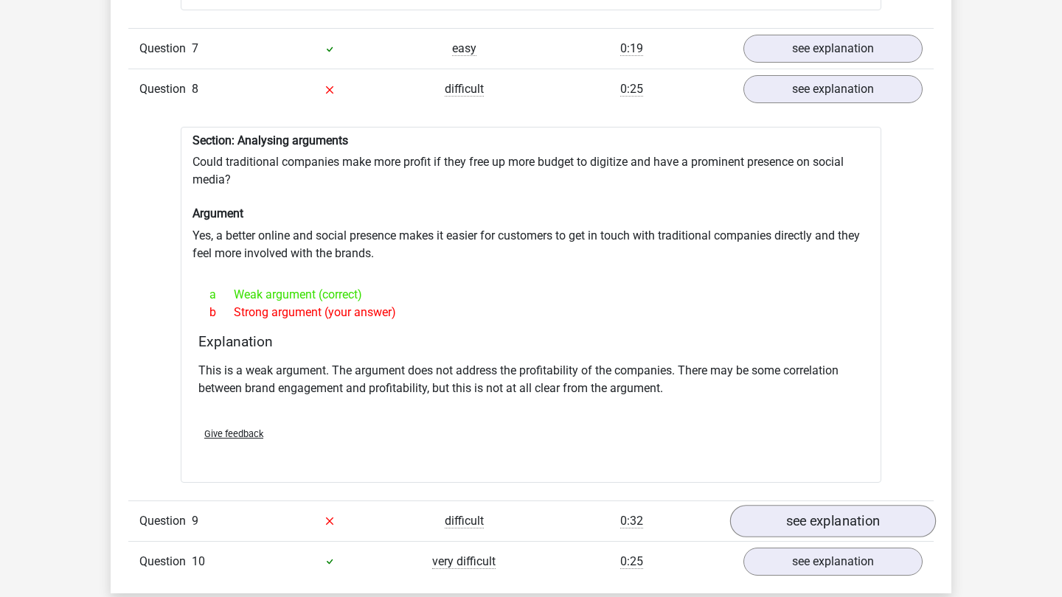
click at [842, 505] on link "see explanation" at bounding box center [833, 521] width 206 height 32
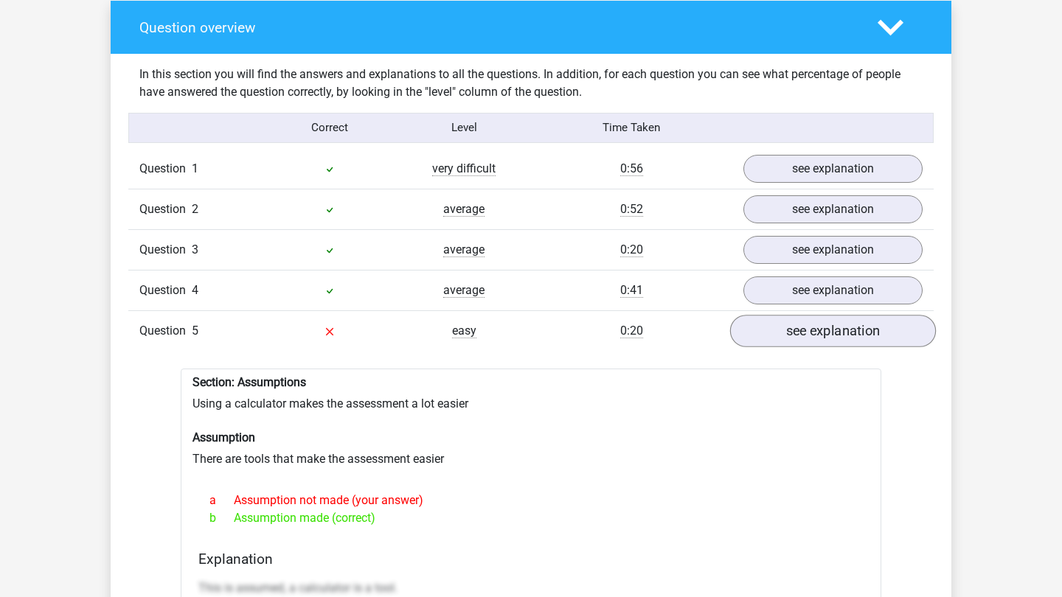
scroll to position [1095, 0]
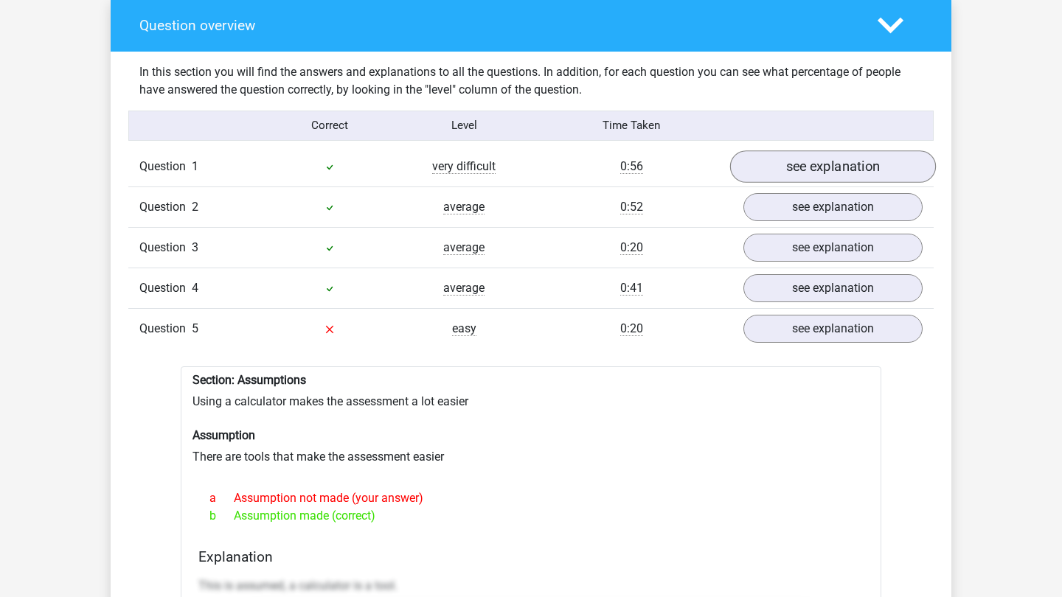
click at [764, 170] on link "see explanation" at bounding box center [833, 166] width 206 height 32
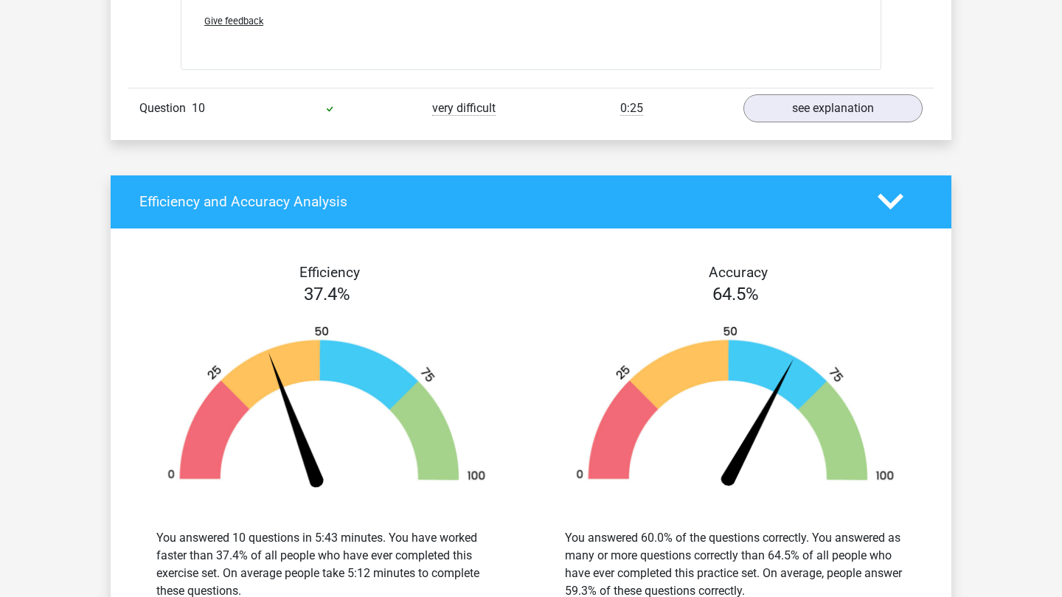
scroll to position [4316, 0]
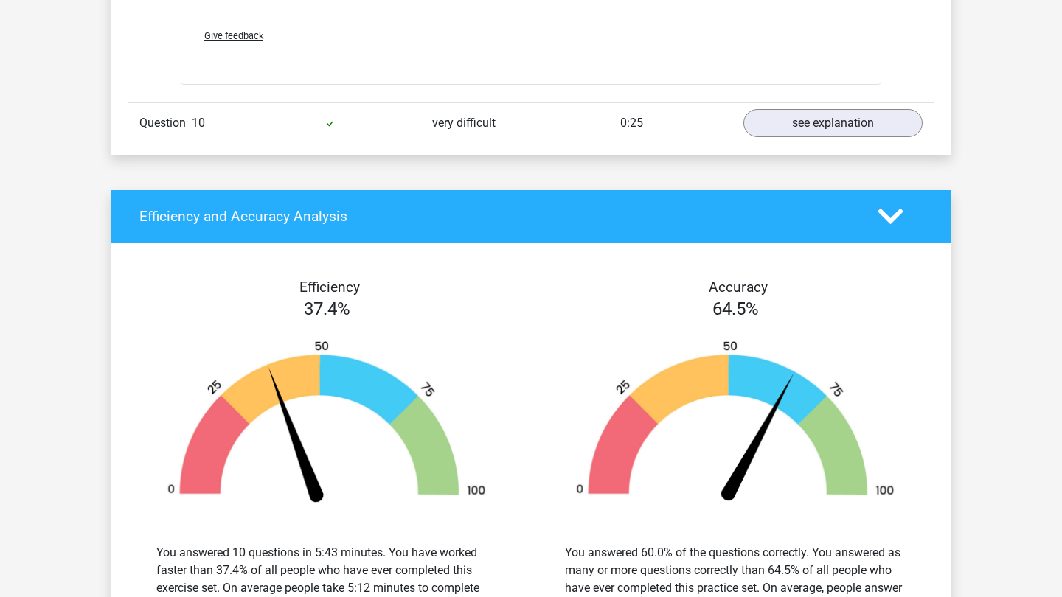
click at [884, 204] on icon at bounding box center [891, 217] width 26 height 26
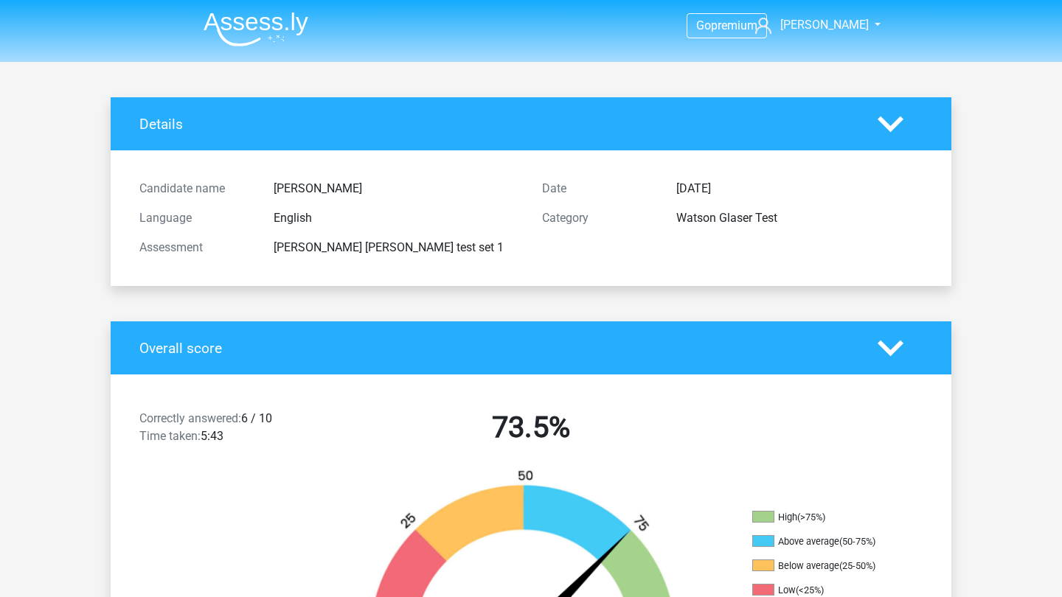
scroll to position [0, 0]
